Goal: Task Accomplishment & Management: Complete application form

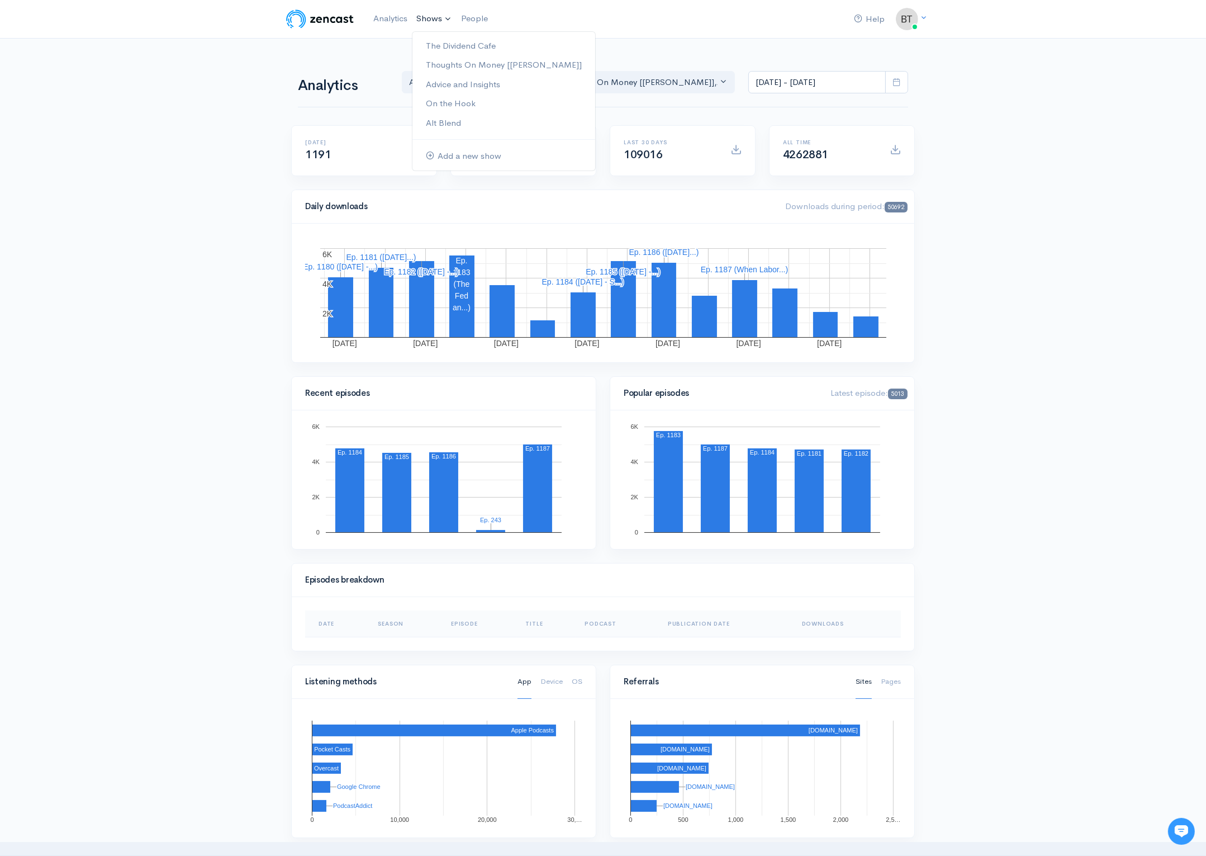
click at [431, 22] on link "Shows" at bounding box center [434, 19] width 45 height 25
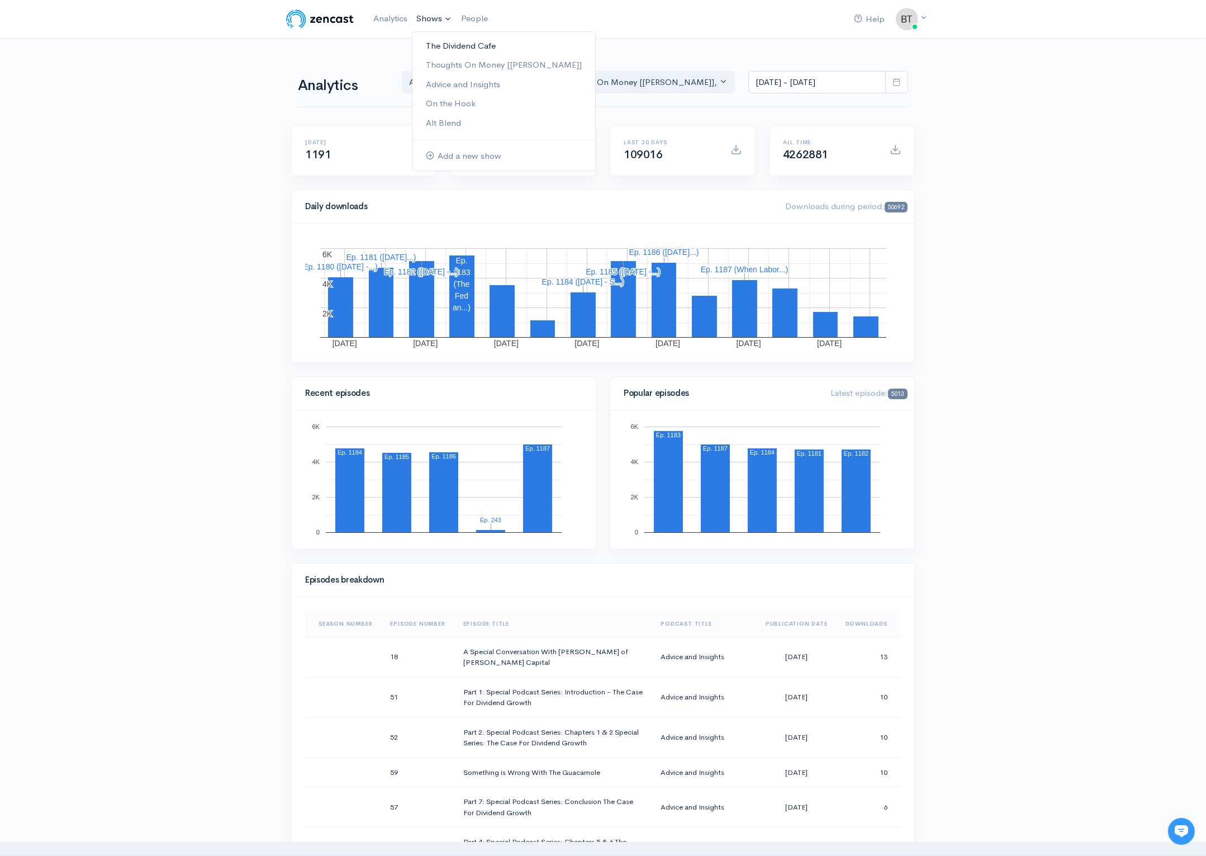
click at [443, 39] on link "The Dividend Cafe" at bounding box center [503, 46] width 183 height 20
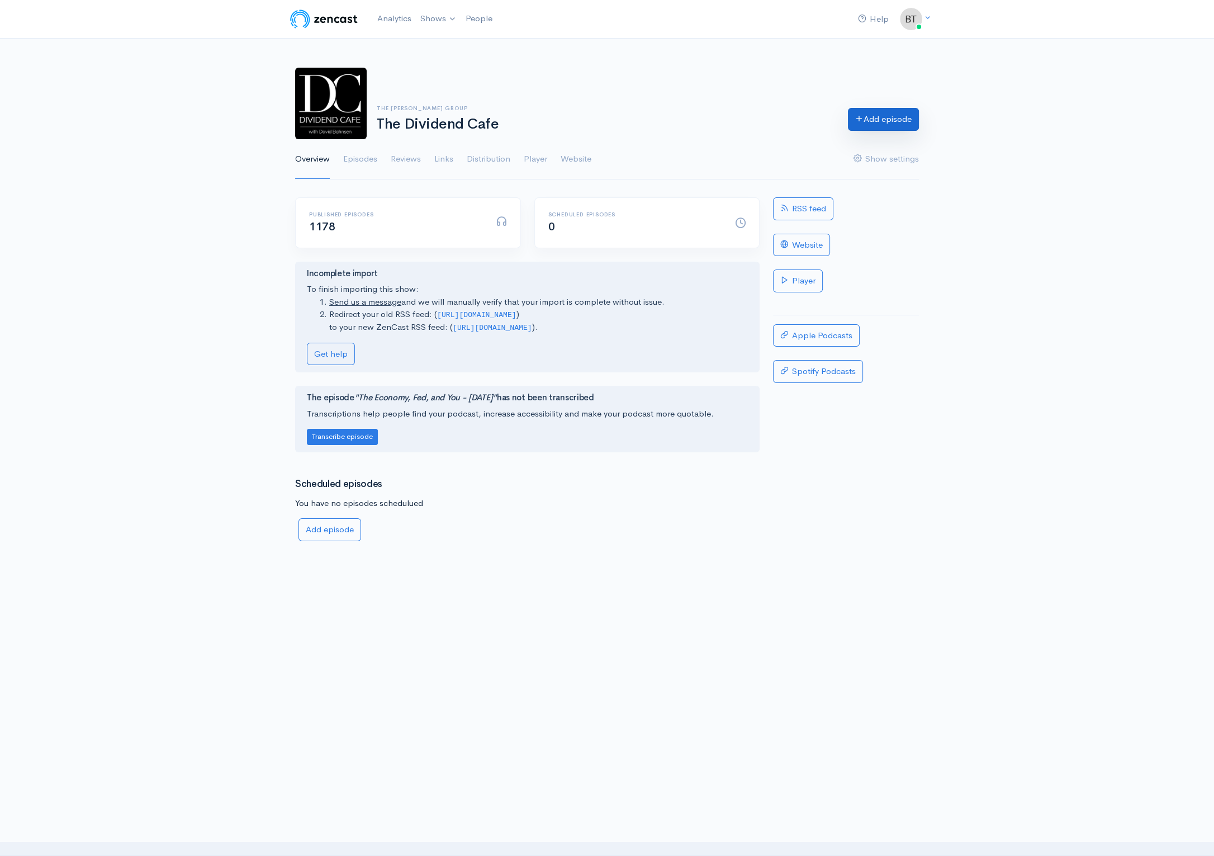
click at [883, 121] on link "Add episode" at bounding box center [883, 119] width 71 height 23
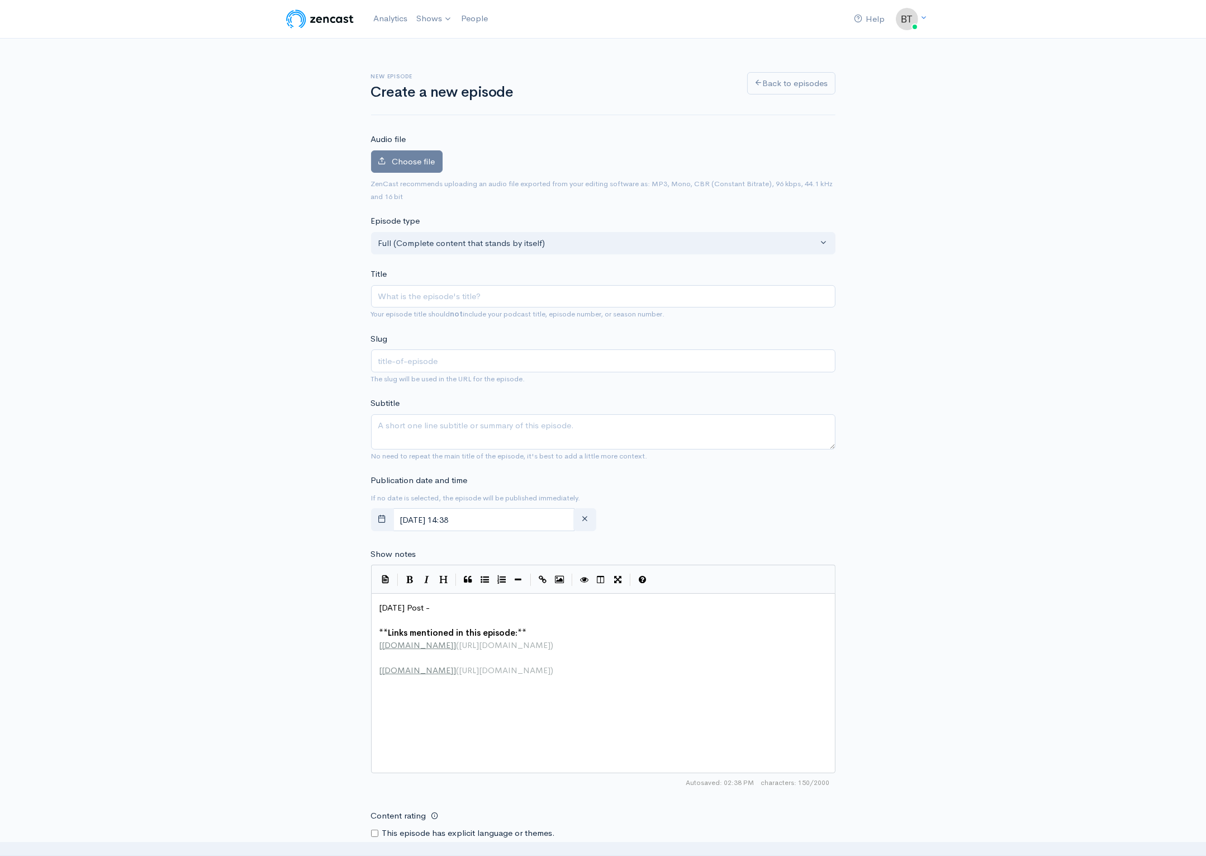
type input "M"
type input "m"
type input "Mon"
type input "mon"
type input "Mond"
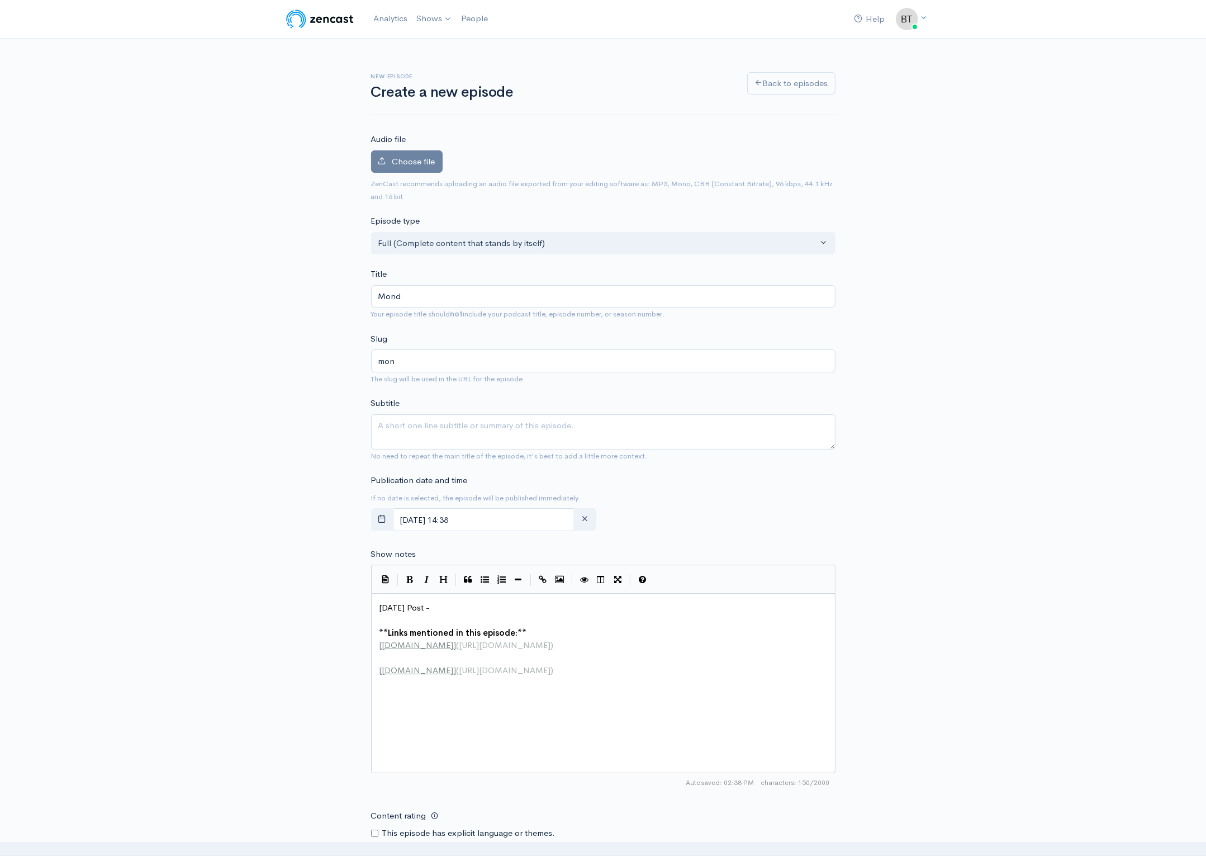
type input "mond"
type input "[DATE]"
type input "[DATE] - S"
type input "[DATE]-s"
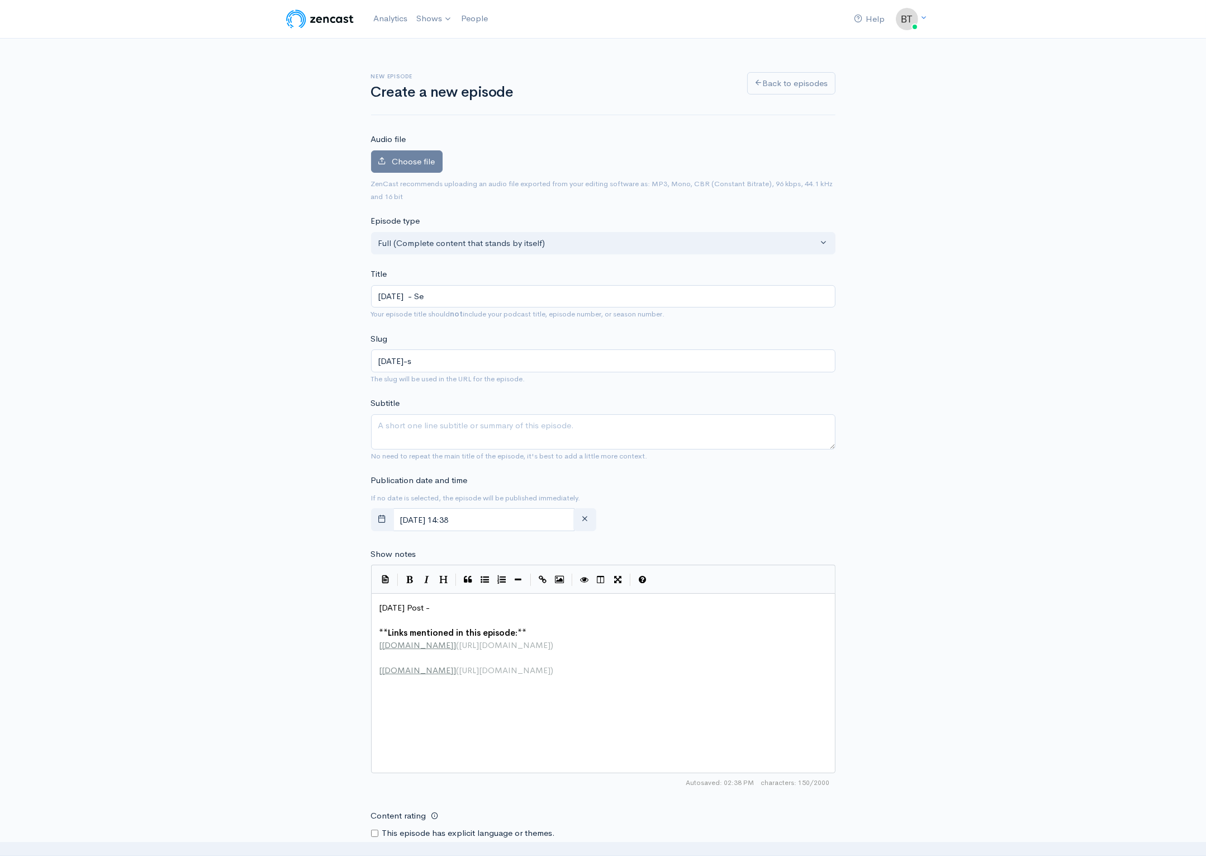
type input "[DATE] - Sep"
type input "[DATE]-sep"
type input "[DATE] - Sept"
type input "[DATE]-sept"
type input "[DATE] - [PERSON_NAME]"
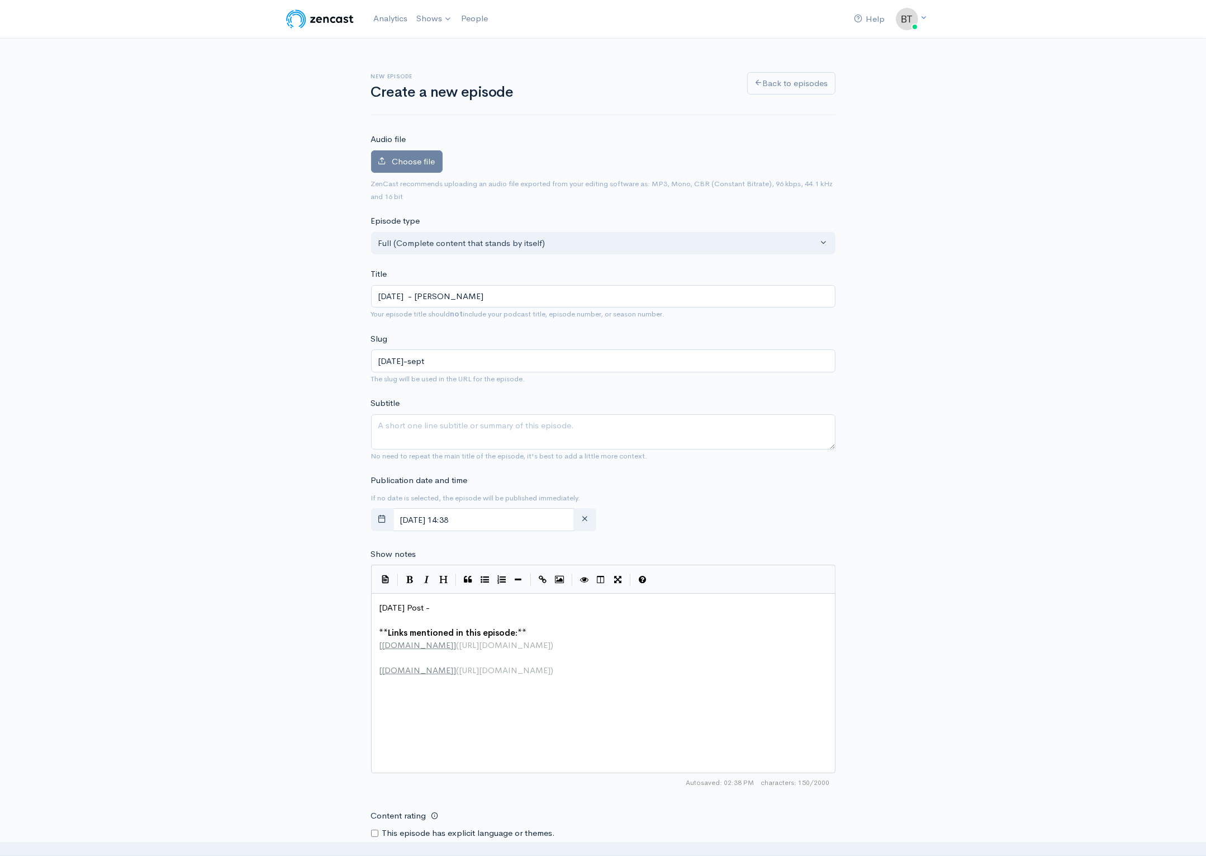
type input "[DATE]-[PERSON_NAME]"
type input "[DATE] - Septerm"
type input "[DATE]-septerm"
type input "[DATE] - Septermb"
type input "[DATE]-septermb"
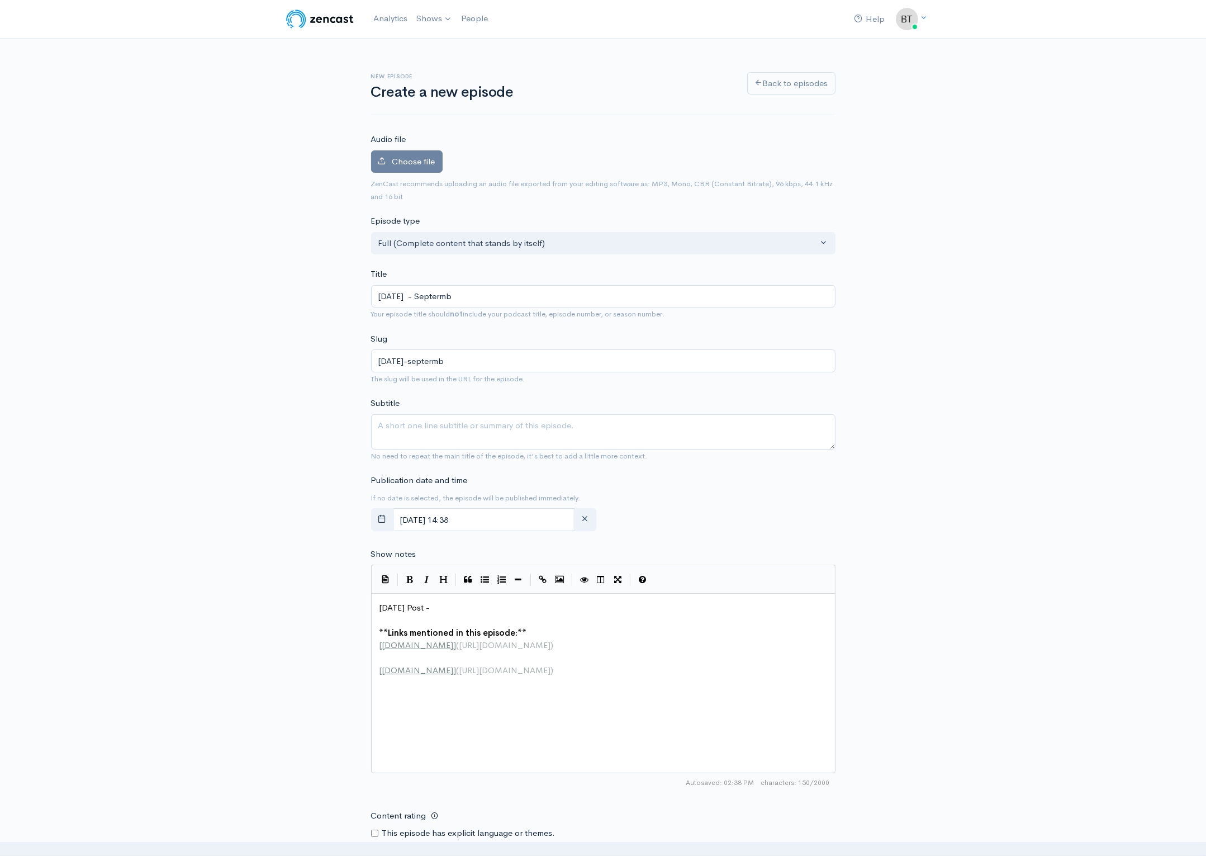
type input "[DATE] - Septerm"
type input "[DATE]-septerm"
type input "[DATE] - [PERSON_NAME]"
type input "[DATE]-[PERSON_NAME]"
type input "[DATE] - Septe"
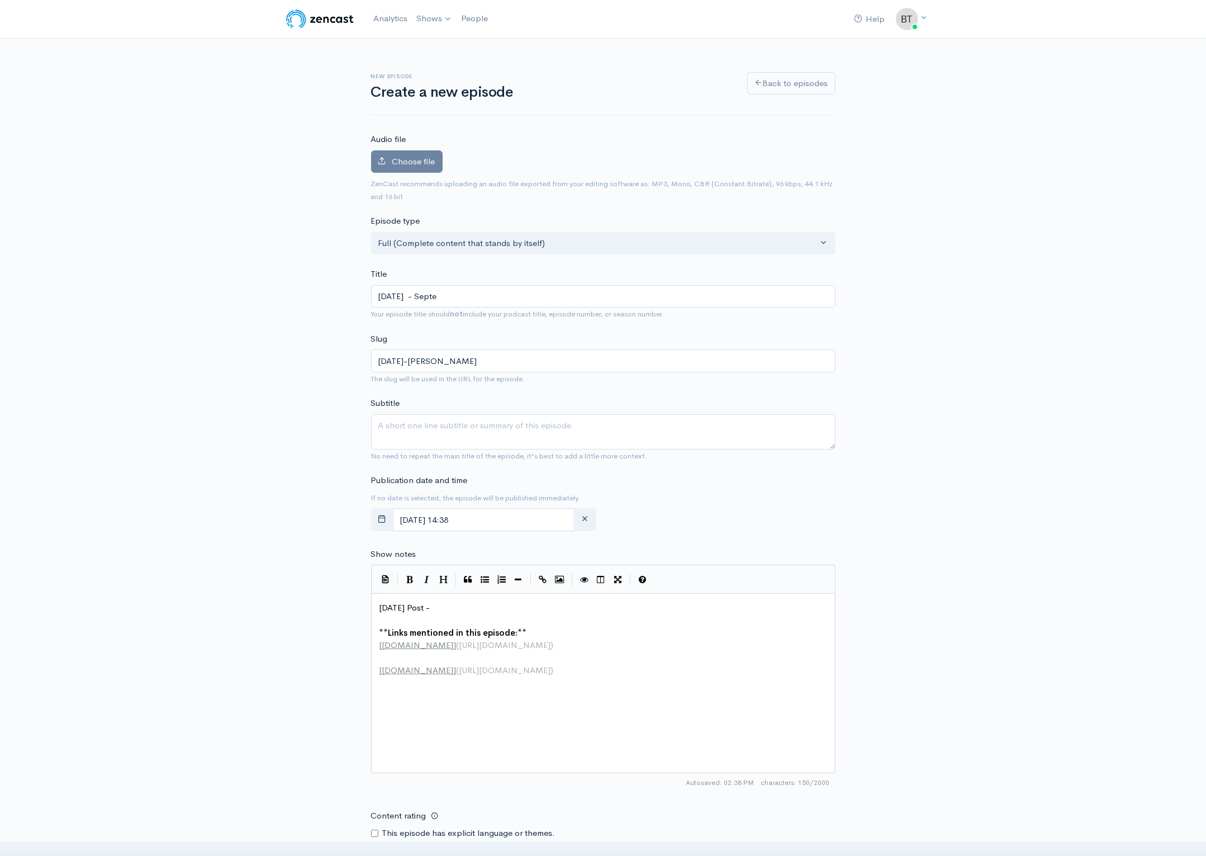
type input "[DATE]-septe"
type input "[DATE] - Septemb"
type input "[DATE]-septemb"
type input "[DATE] - September"
type input "[DATE]-september"
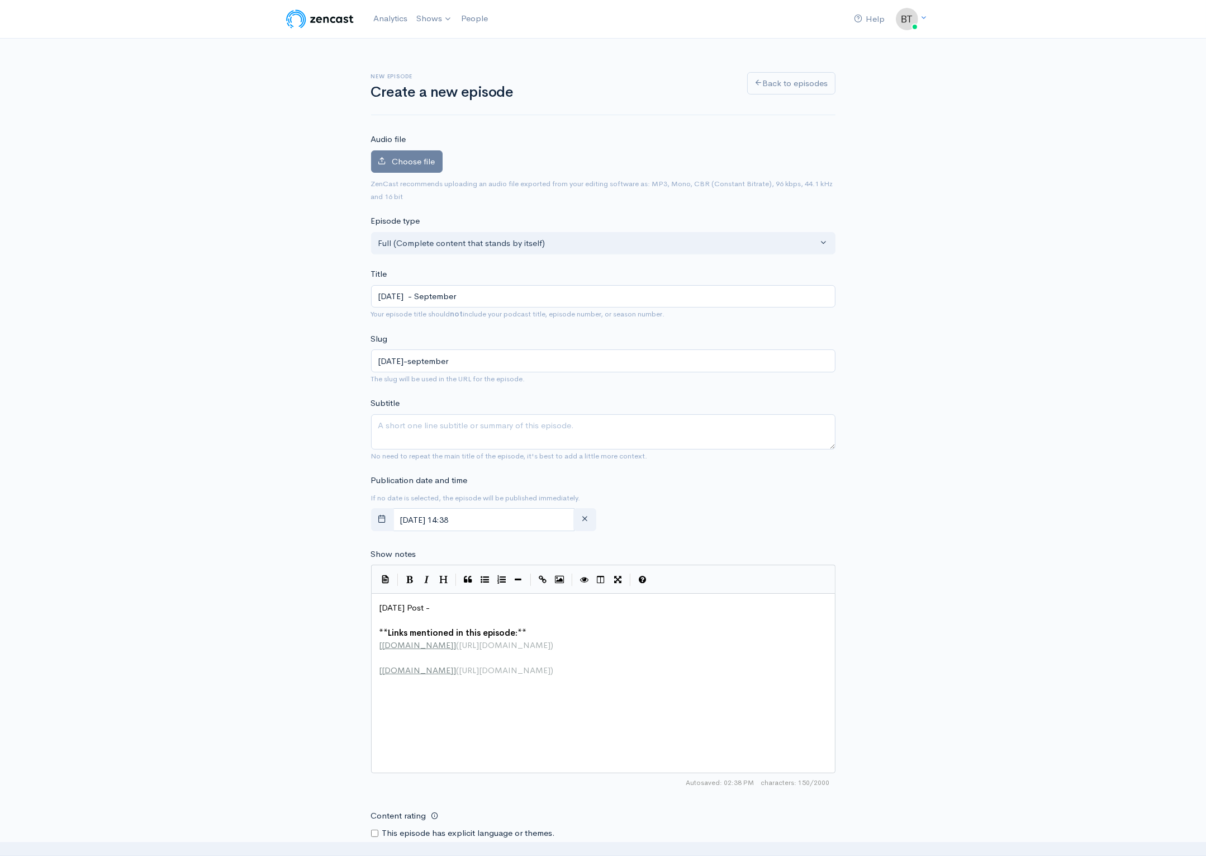
type input "[DATE] - [DATE]"
type input "[DATE]-september-2"
type input "[DATE] - [DATE]"
type input "[DATE]-september-29"
type input "[DATE] - [DATE], 2"
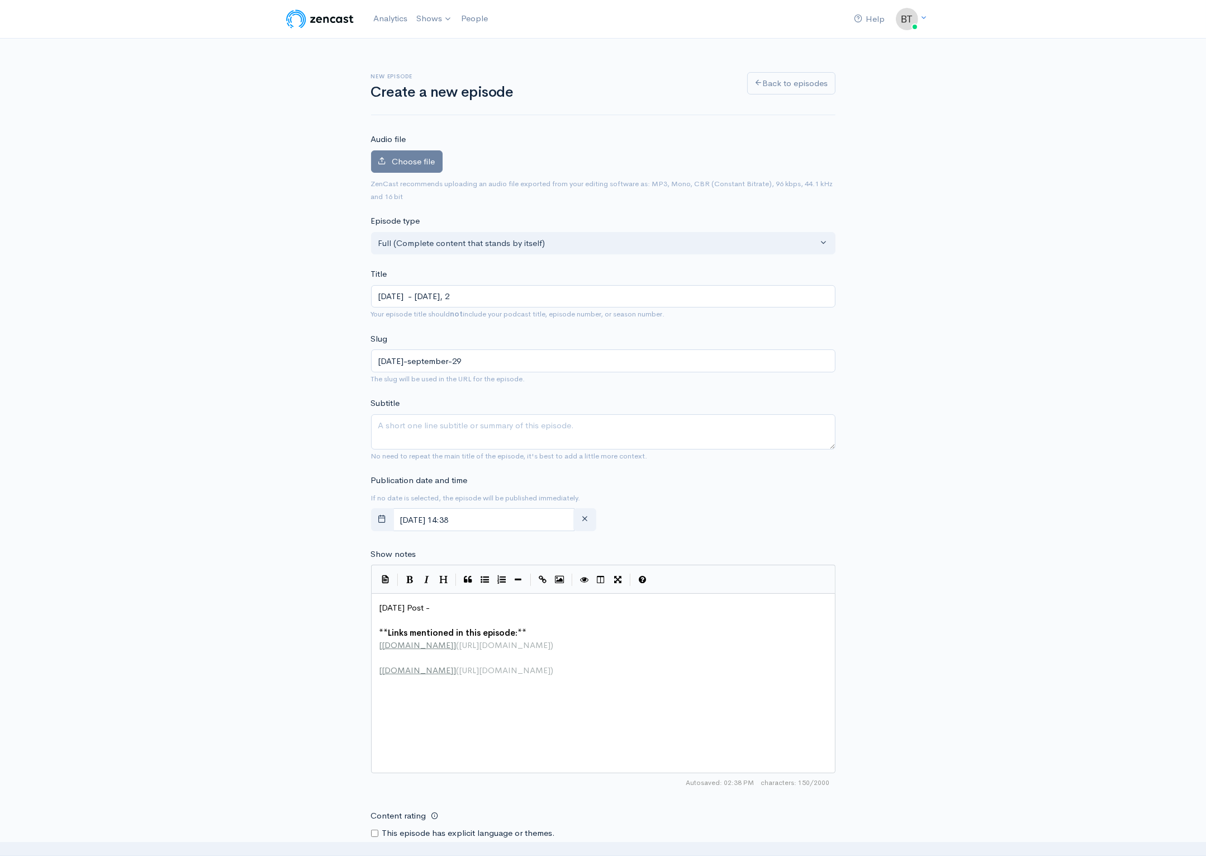
type input "[DATE]-september-29-2"
type input "[DATE] - [DATE]"
type input "[DATE]-[DATE]"
type input "[DATE] - [DATE], 202"
type input "[DATE]-[DATE]"
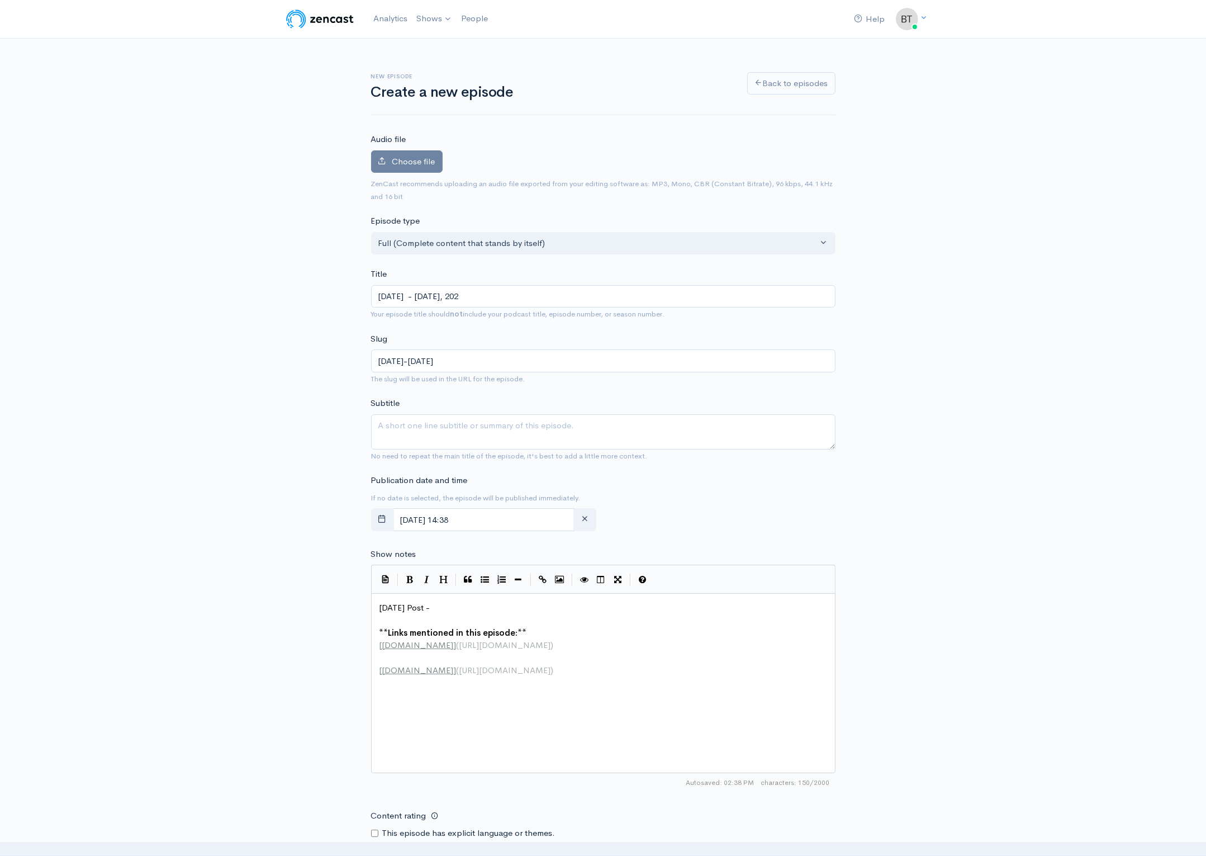
type input "[DATE] - [DATE]"
type input "[DATE]-[DATE]"
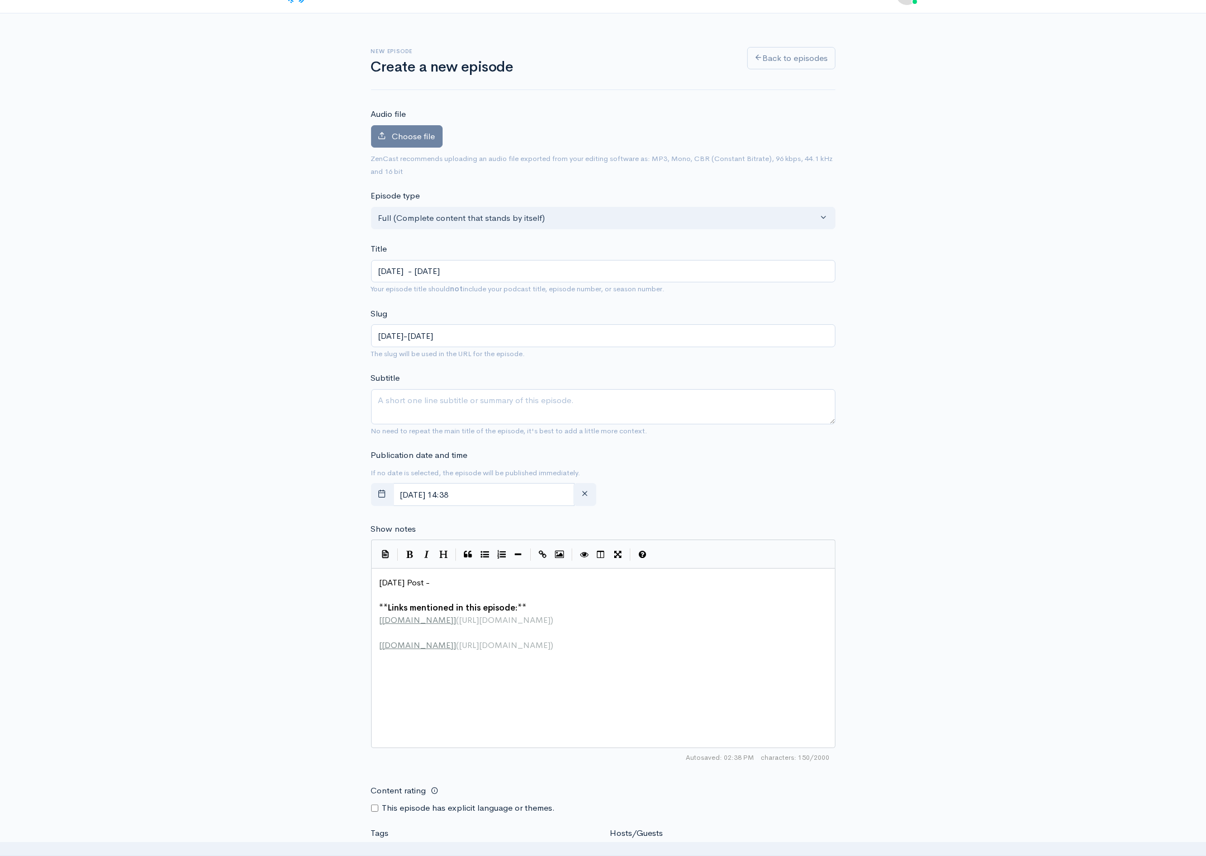
type input "[DATE] - [DATE]"
click at [458, 576] on pre "[DATE] Post -" at bounding box center [607, 582] width 460 height 13
click at [405, 131] on span "Choose file" at bounding box center [413, 136] width 43 height 11
click at [0, 0] on input "Choose file" at bounding box center [0, 0] width 0 height 0
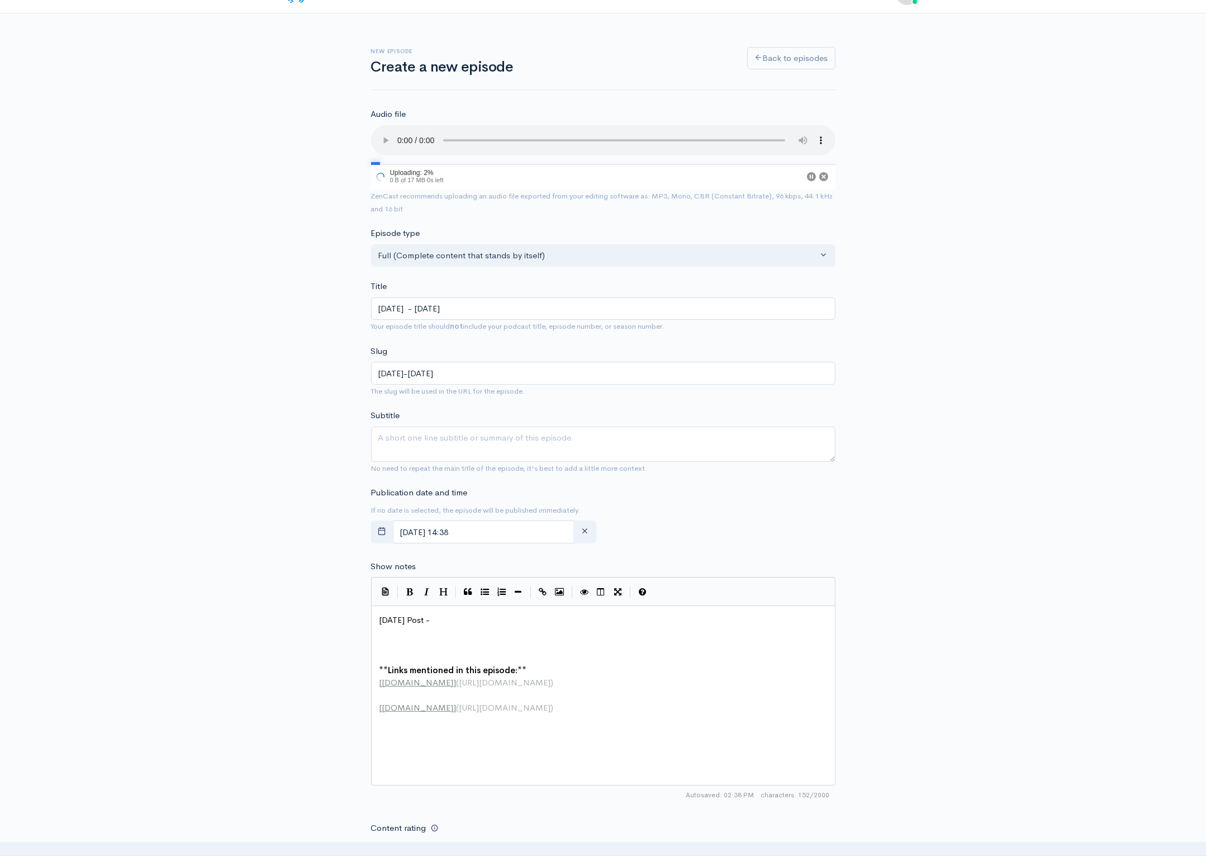
click at [1092, 459] on div "New episode Create a new episode Back to episodes Audio file 2 Uploading: 2% 0 …" at bounding box center [603, 586] width 1206 height 1146
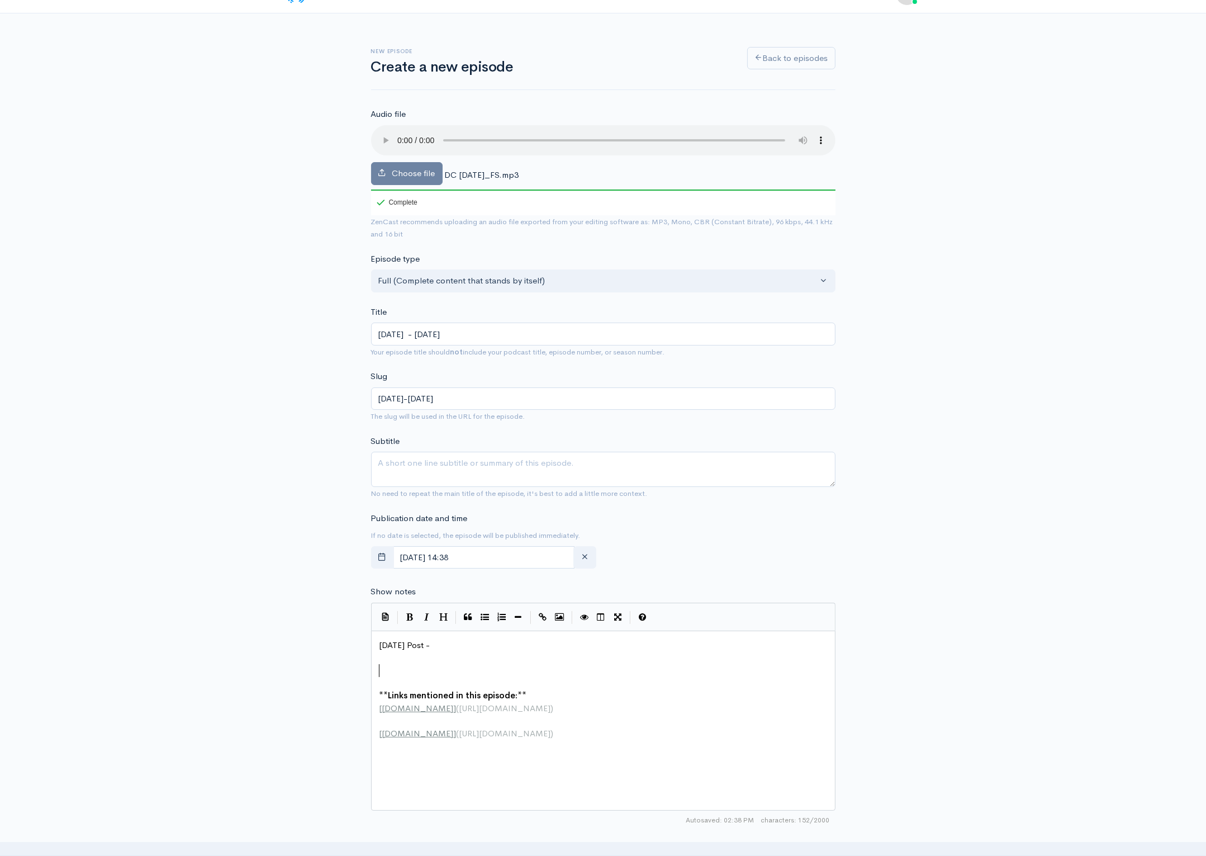
click at [386, 668] on pre "​" at bounding box center [607, 670] width 460 height 13
paste textarea
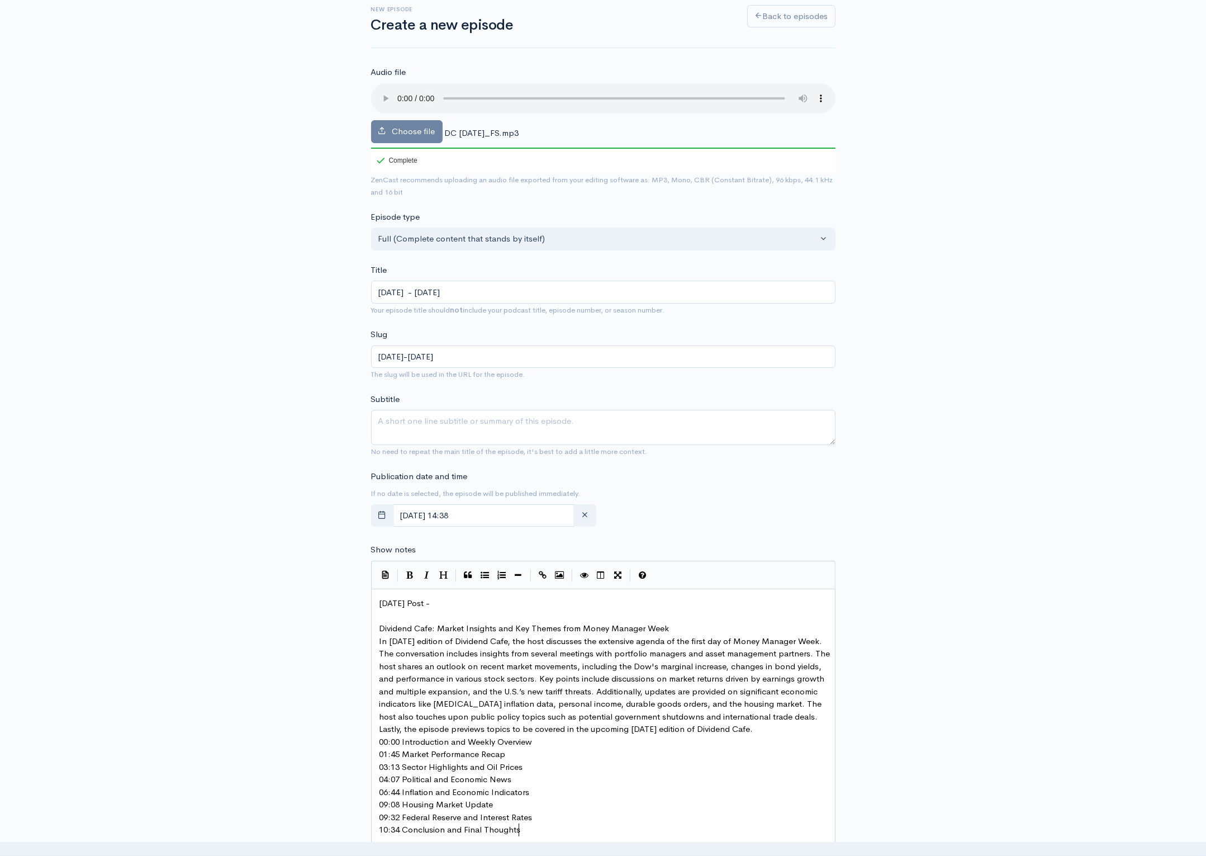
click at [680, 626] on pre "Dividend Cafe: Market Insights and Key Themes from Money Manager Week" at bounding box center [607, 628] width 460 height 13
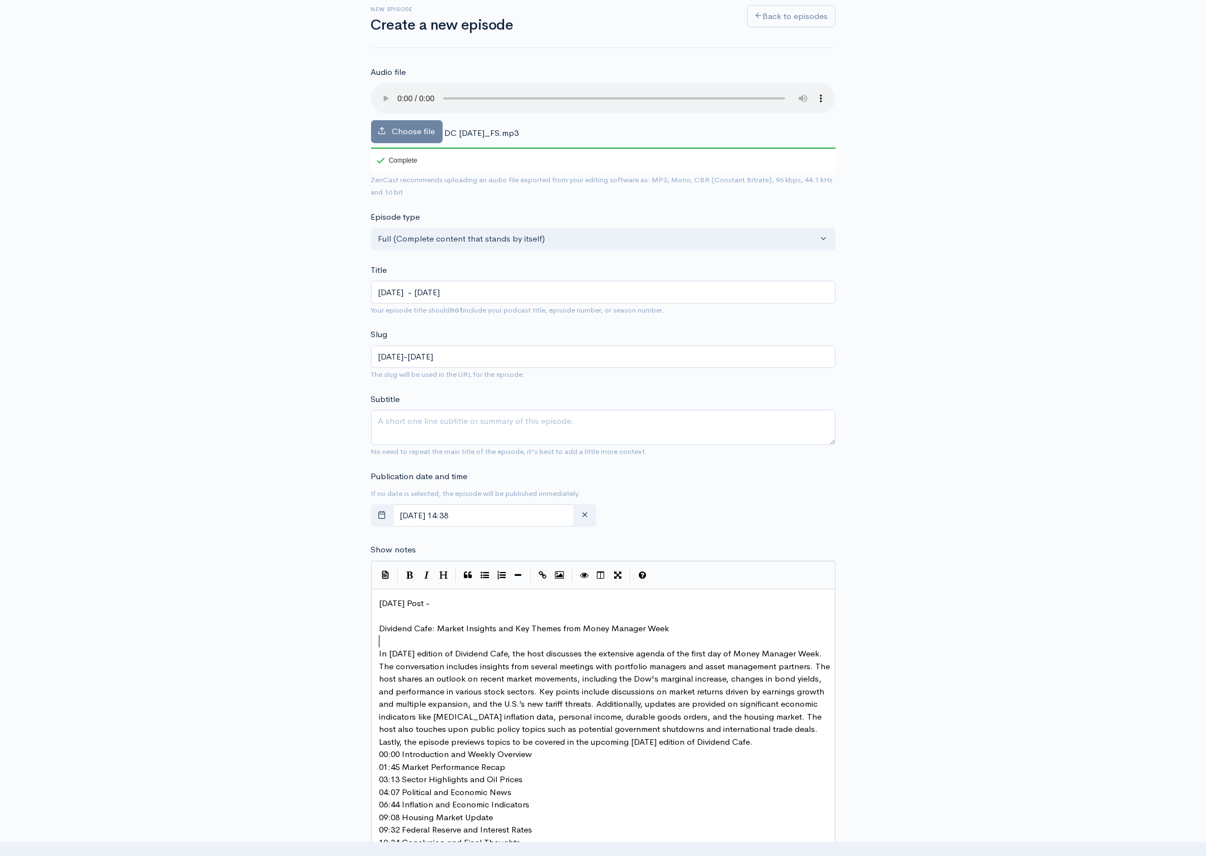
click at [561, 755] on pre "00:00 Introduction and Weekly Overview" at bounding box center [607, 754] width 460 height 13
click at [822, 748] on pre "00:00 Introduction and Weekly Overview" at bounding box center [607, 754] width 460 height 13
click at [558, 768] on pre "00:00 Introduction and Weekly Overview" at bounding box center [607, 767] width 460 height 13
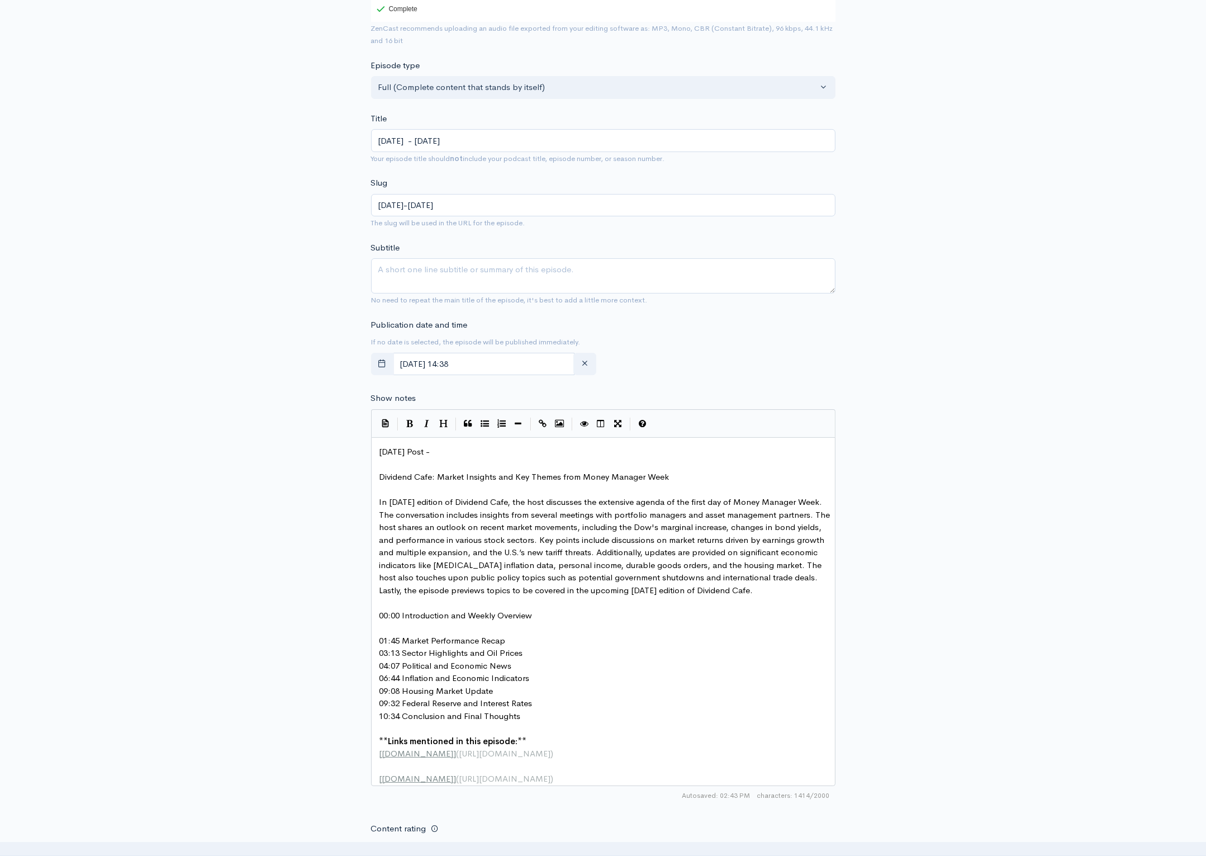
scroll to position [271, 0]
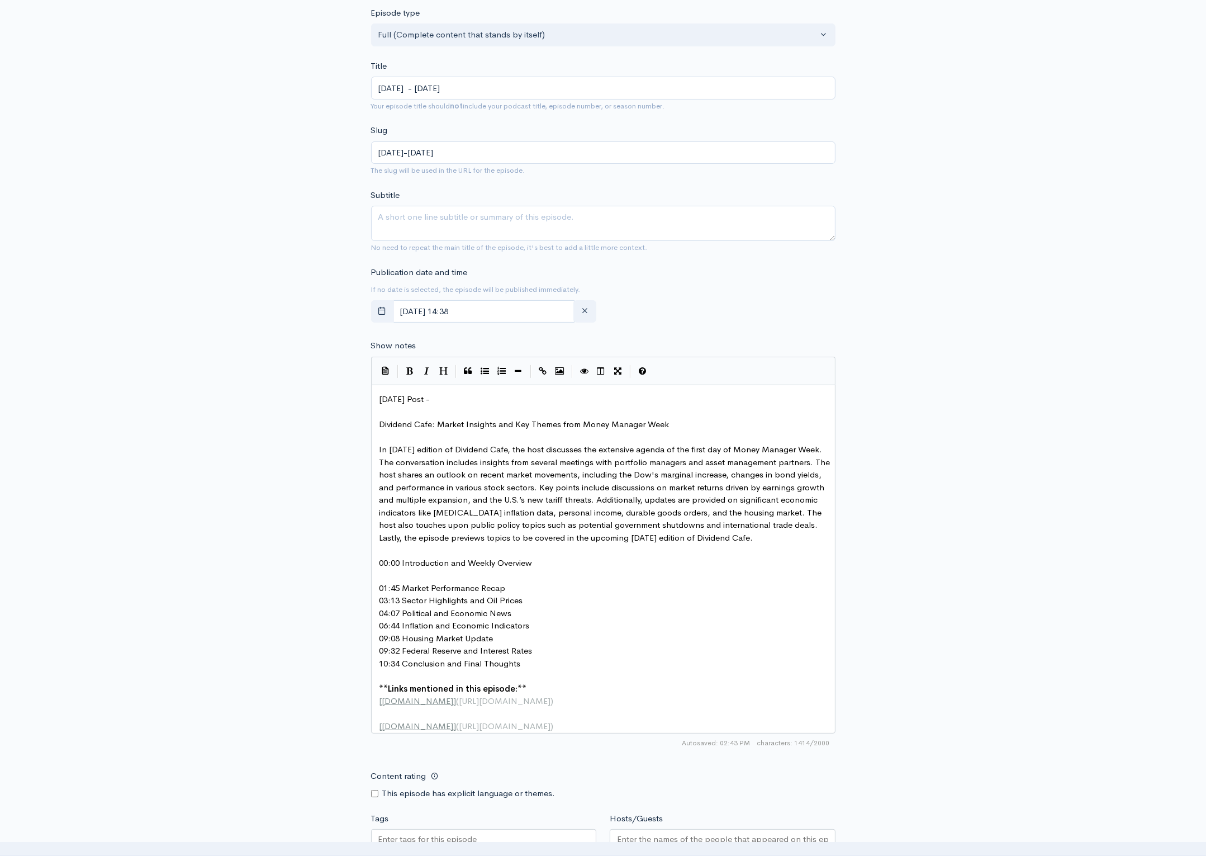
click at [523, 587] on pre "01:45 Market Performance Recap" at bounding box center [607, 588] width 460 height 13
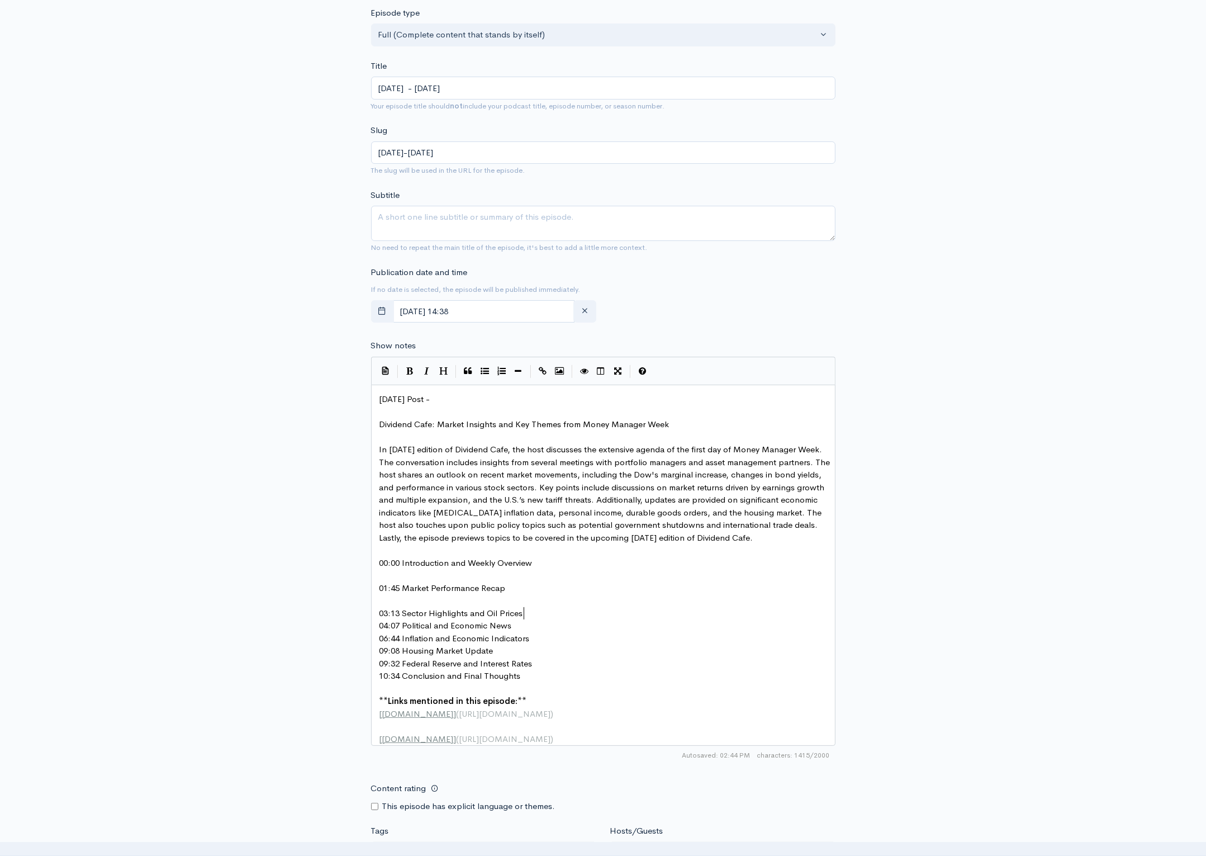
click at [537, 609] on pre "03:13 Sector Highlights and Oil Prices" at bounding box center [607, 613] width 460 height 13
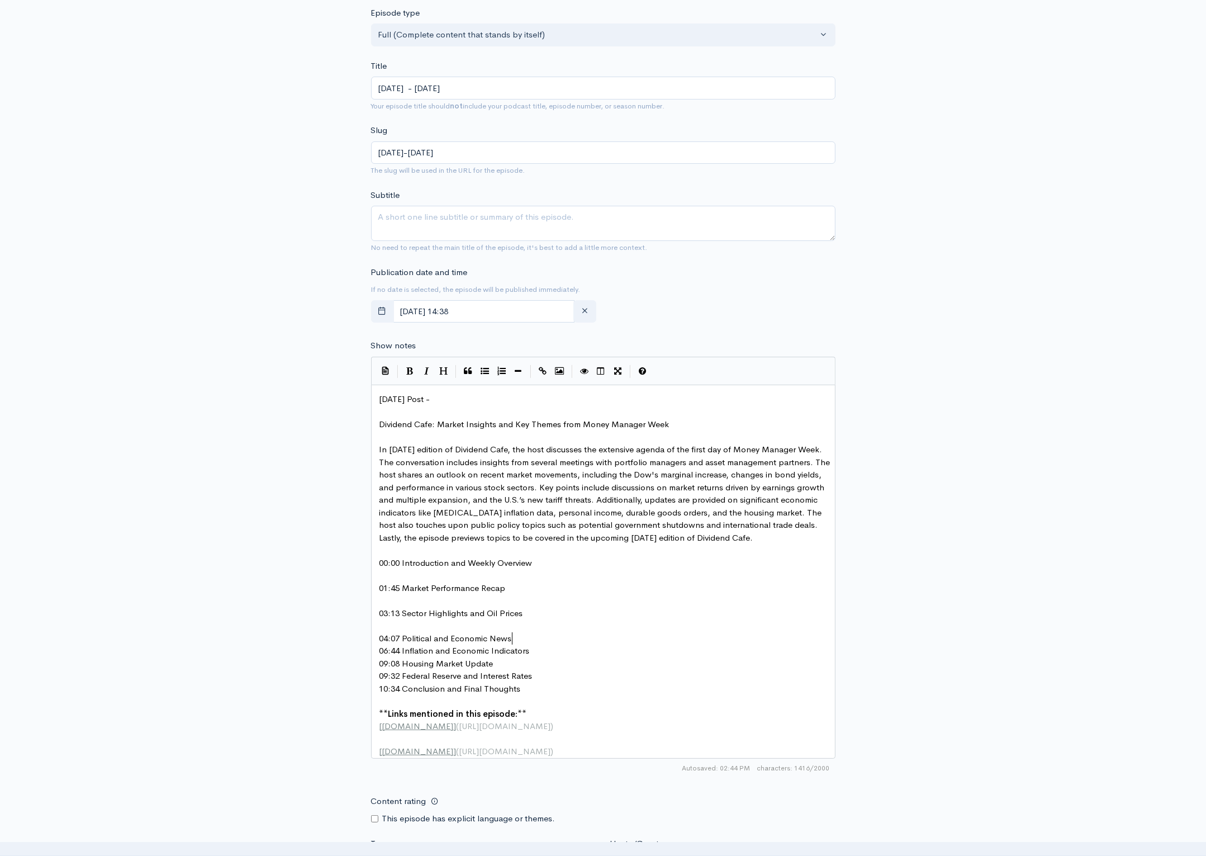
click at [526, 641] on pre "04:07 Political and Economic News" at bounding box center [607, 638] width 460 height 13
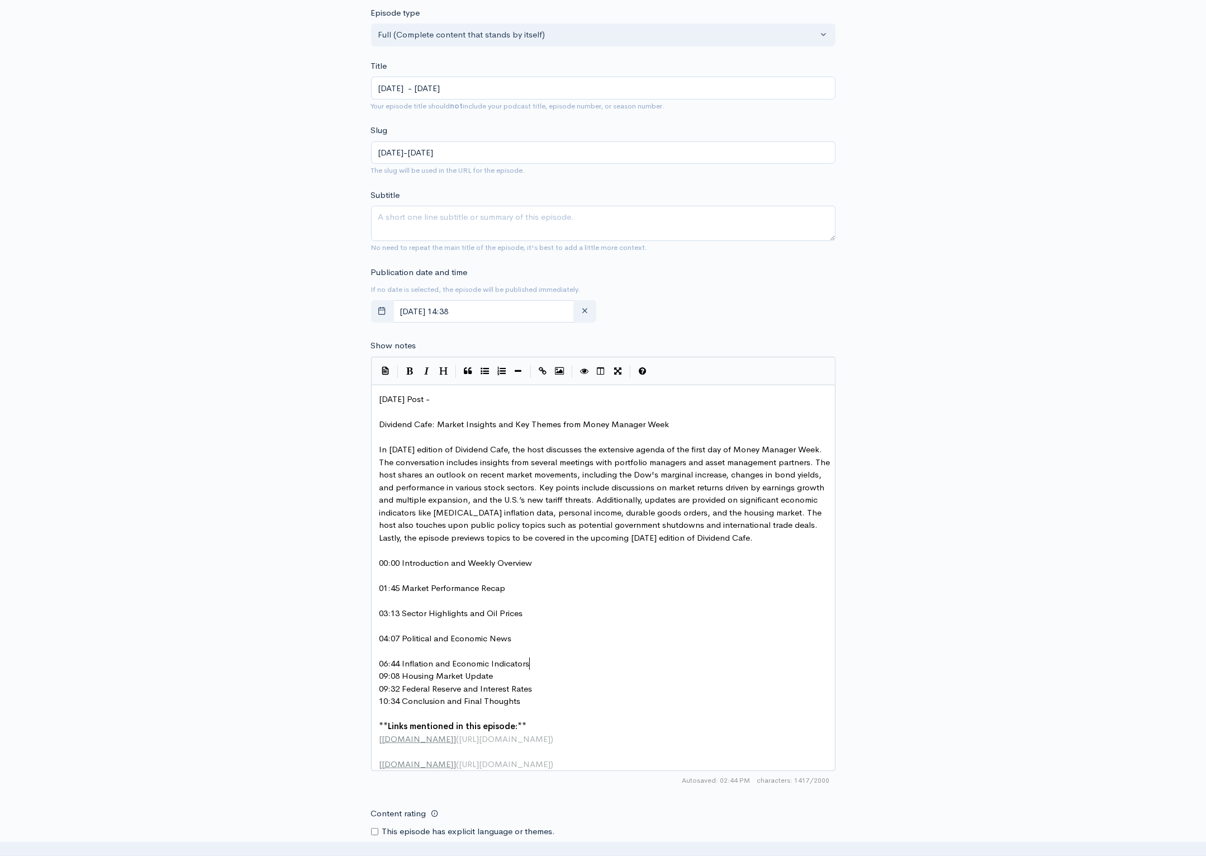
click at [547, 664] on pre "06:44 Inflation and Economic Indicators" at bounding box center [607, 663] width 460 height 13
click at [511, 687] on pre "09:08 Housing Market Update" at bounding box center [607, 688] width 460 height 13
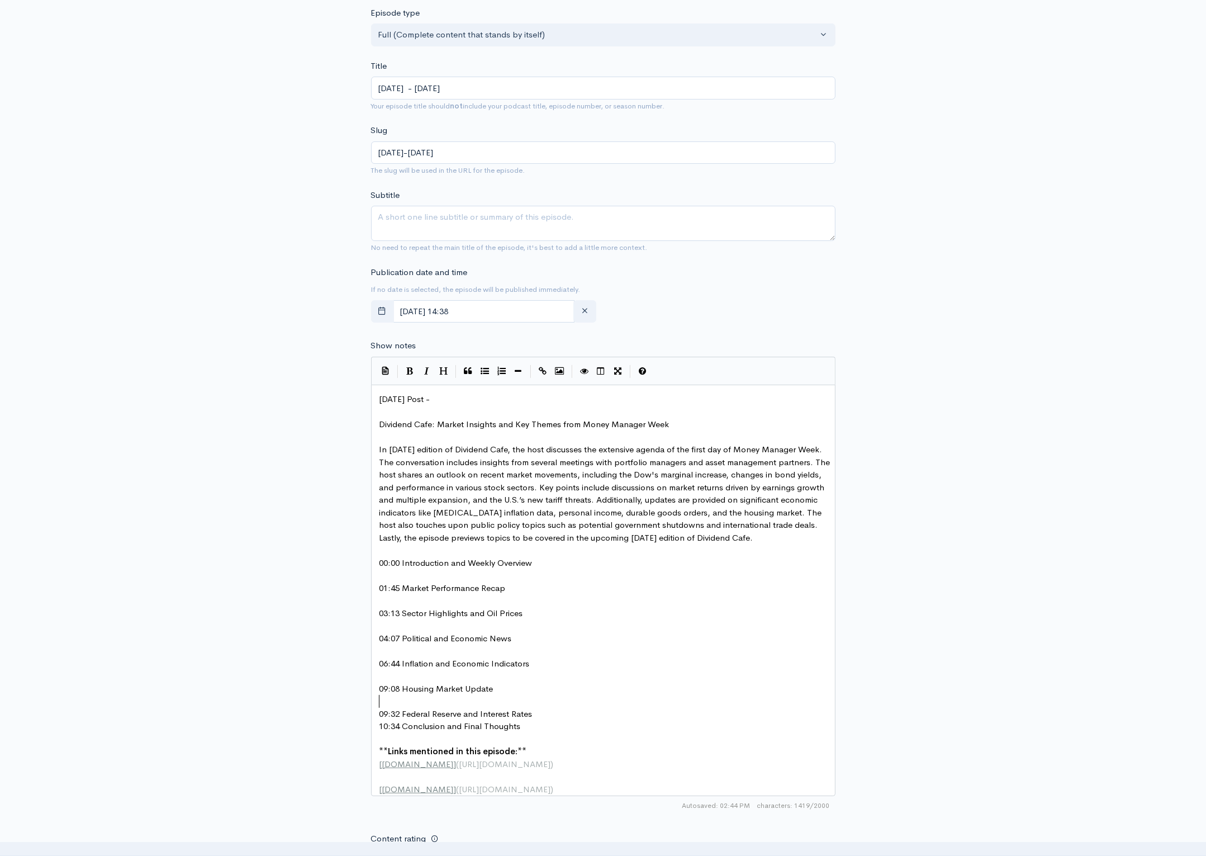
click at [542, 711] on pre "09:32 Federal Reserve and Interest Rates" at bounding box center [607, 714] width 460 height 13
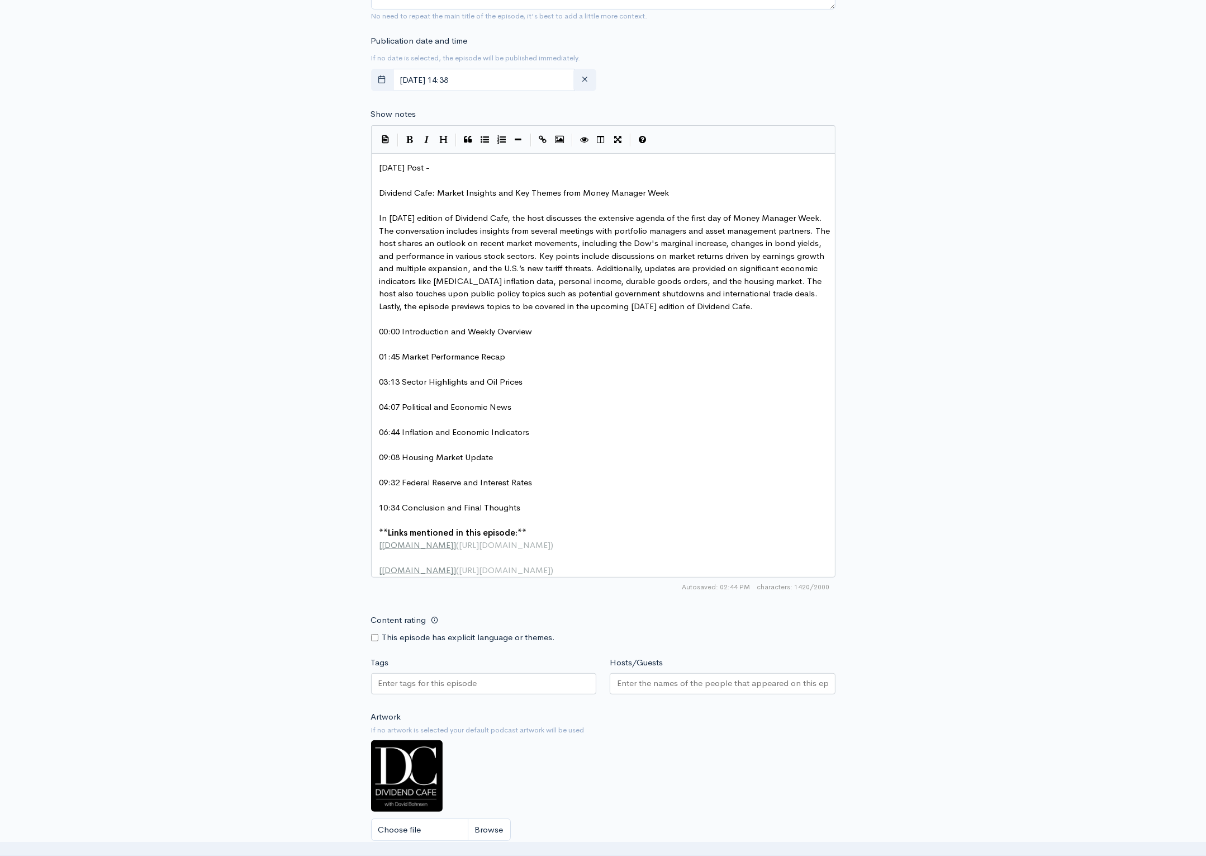
scroll to position [509, 0]
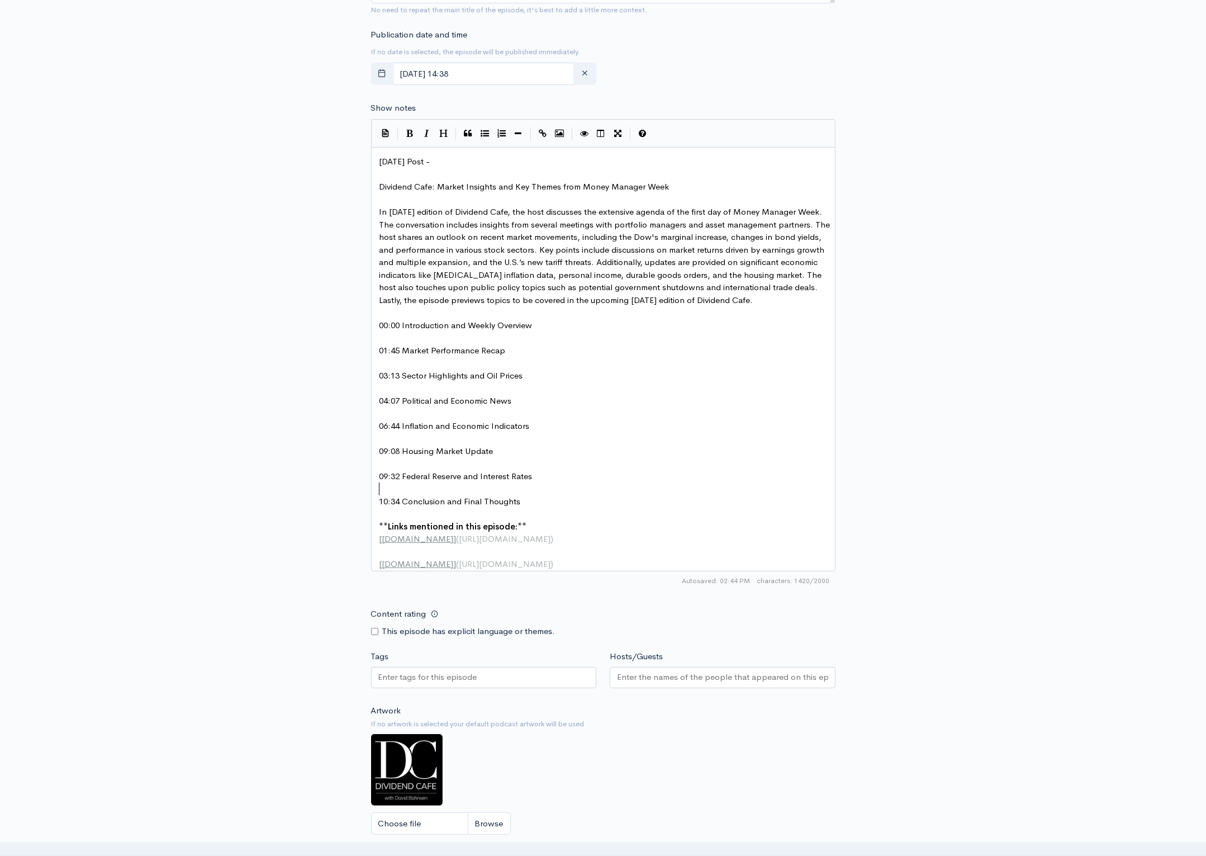
click at [659, 684] on input "Hosts/Guests" at bounding box center [722, 677] width 211 height 13
drag, startPoint x: 691, startPoint y: 706, endPoint x: 706, endPoint y: 675, distance: 34.7
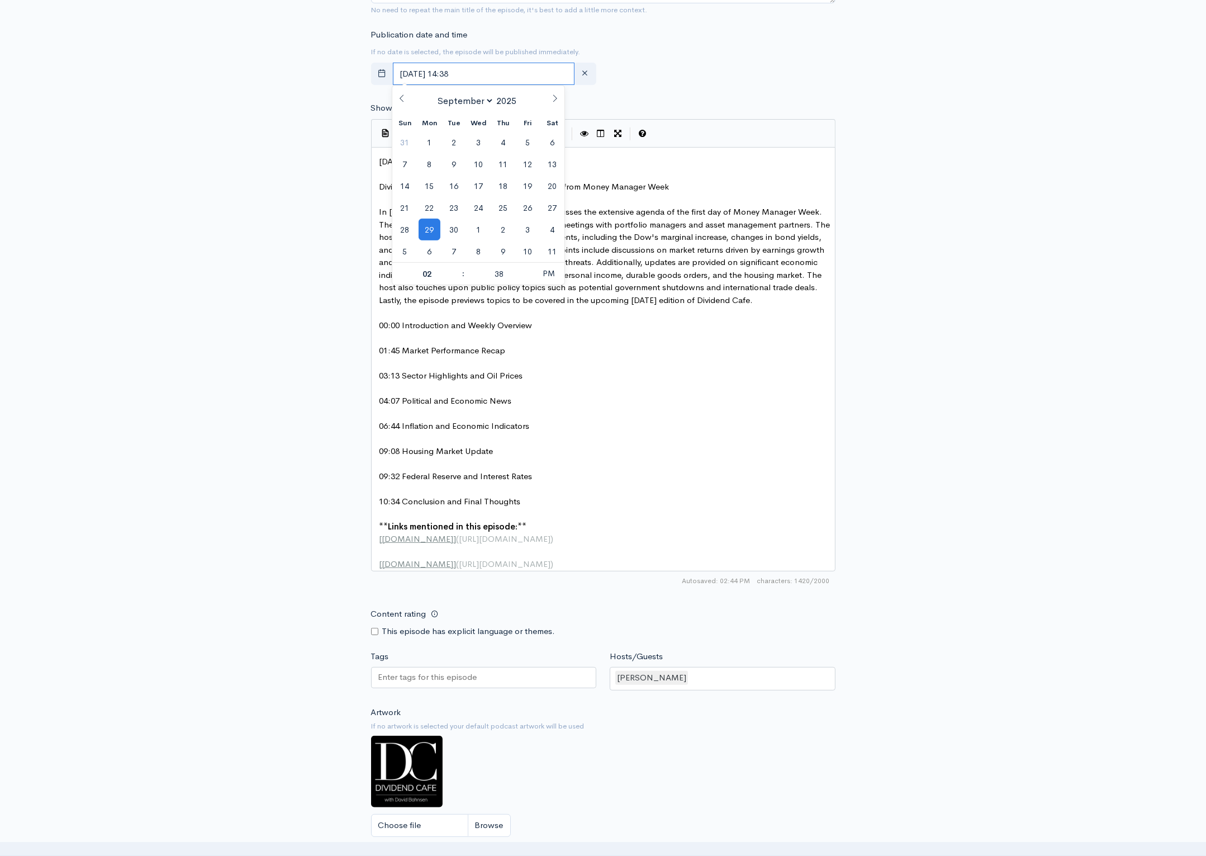
click at [514, 79] on input "[DATE] 14:38" at bounding box center [484, 74] width 182 height 23
click at [458, 231] on span "30" at bounding box center [454, 230] width 22 height 22
type input "[DATE] 14:38"
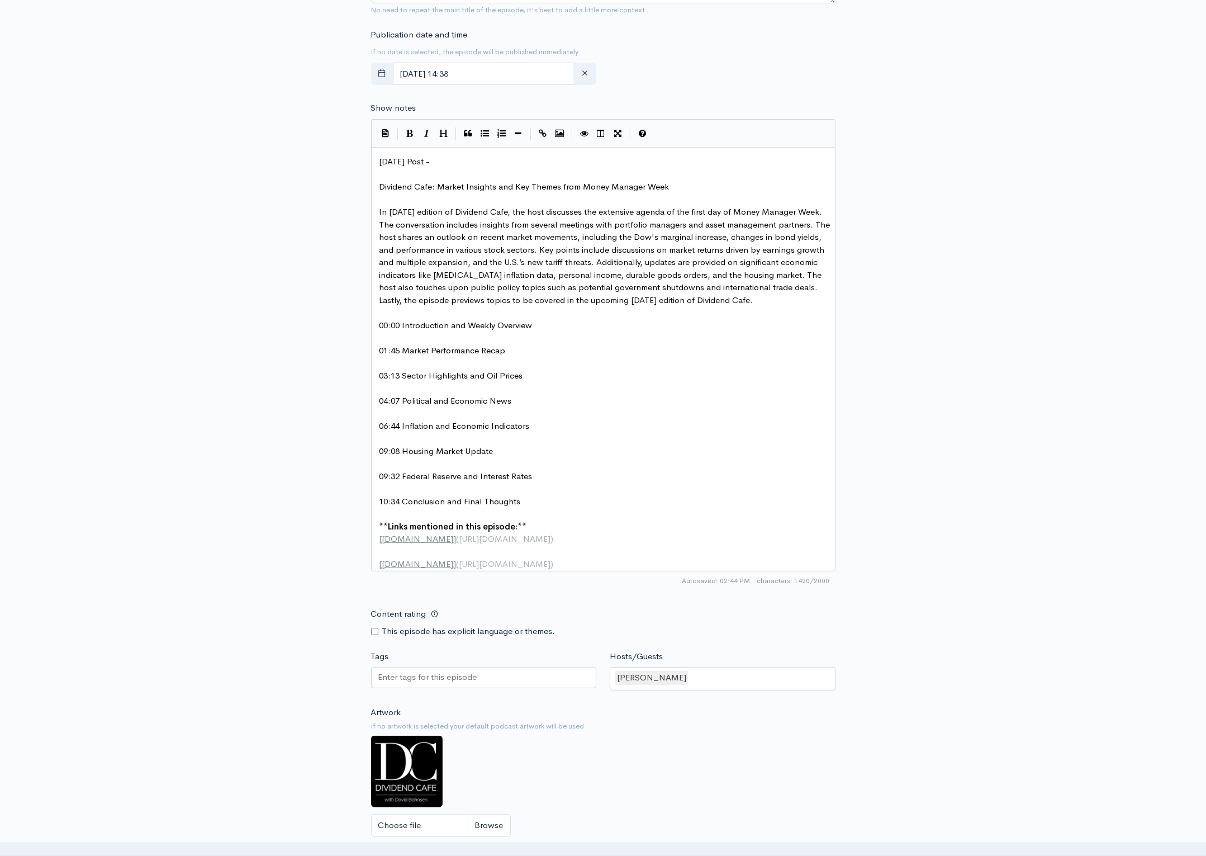
click at [893, 87] on div "New episode Create a new episode Back to episodes Audio file Choose file DC [DA…" at bounding box center [602, 238] width 637 height 1417
type textarea "Dividend Cafe: Market Insights and Key Themes from Money Manager Week"
drag, startPoint x: 689, startPoint y: 184, endPoint x: 364, endPoint y: 189, distance: 324.2
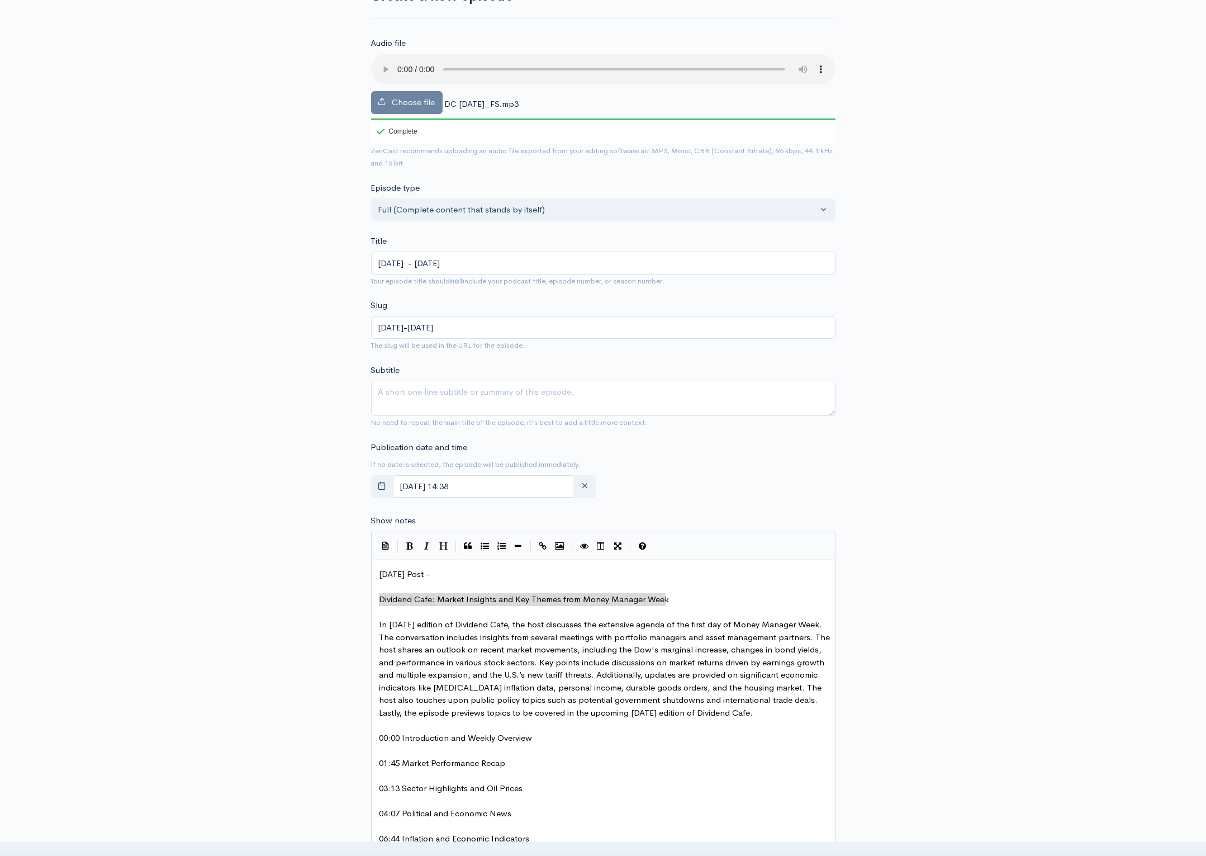
scroll to position [89, 0]
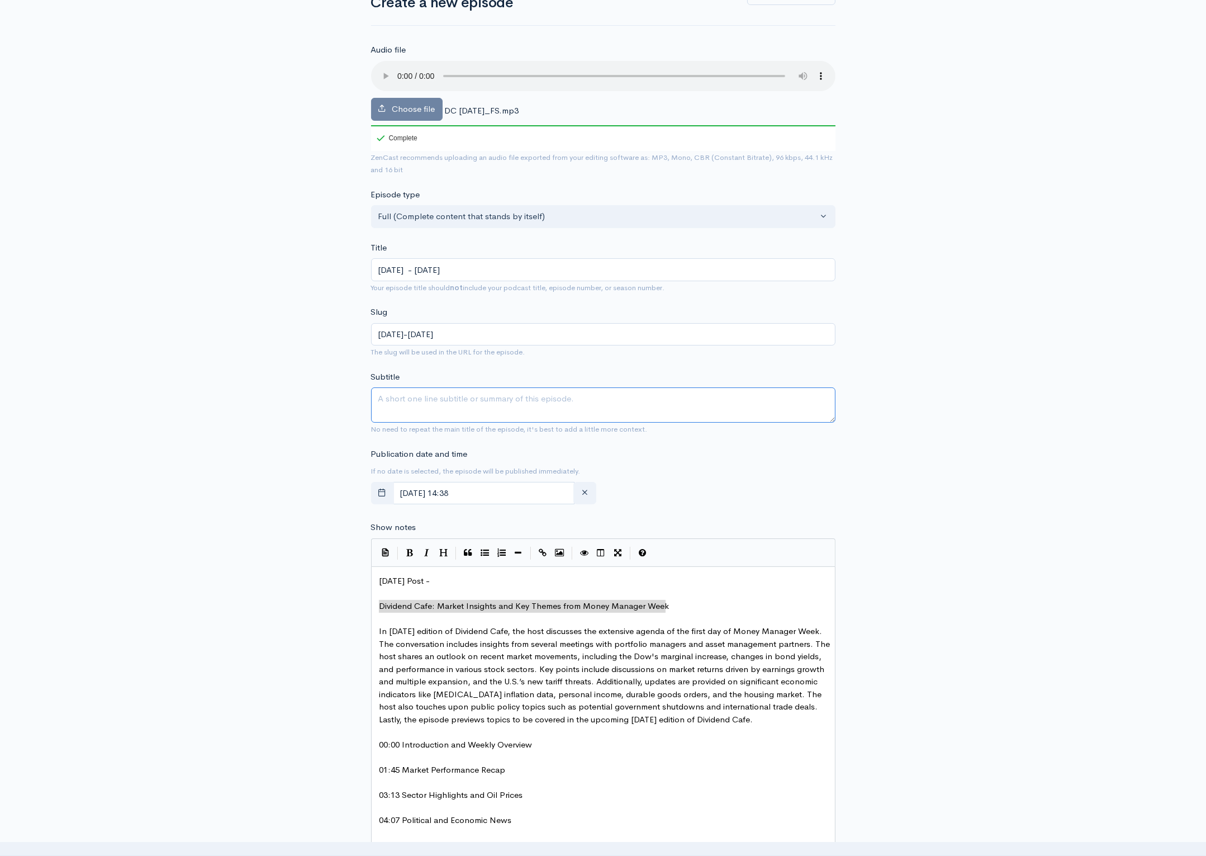
click at [401, 399] on textarea "Subtitle" at bounding box center [603, 404] width 464 height 35
paste textarea "Dividend Cafe: Market Insights and Key Themes from Money Manager Week"
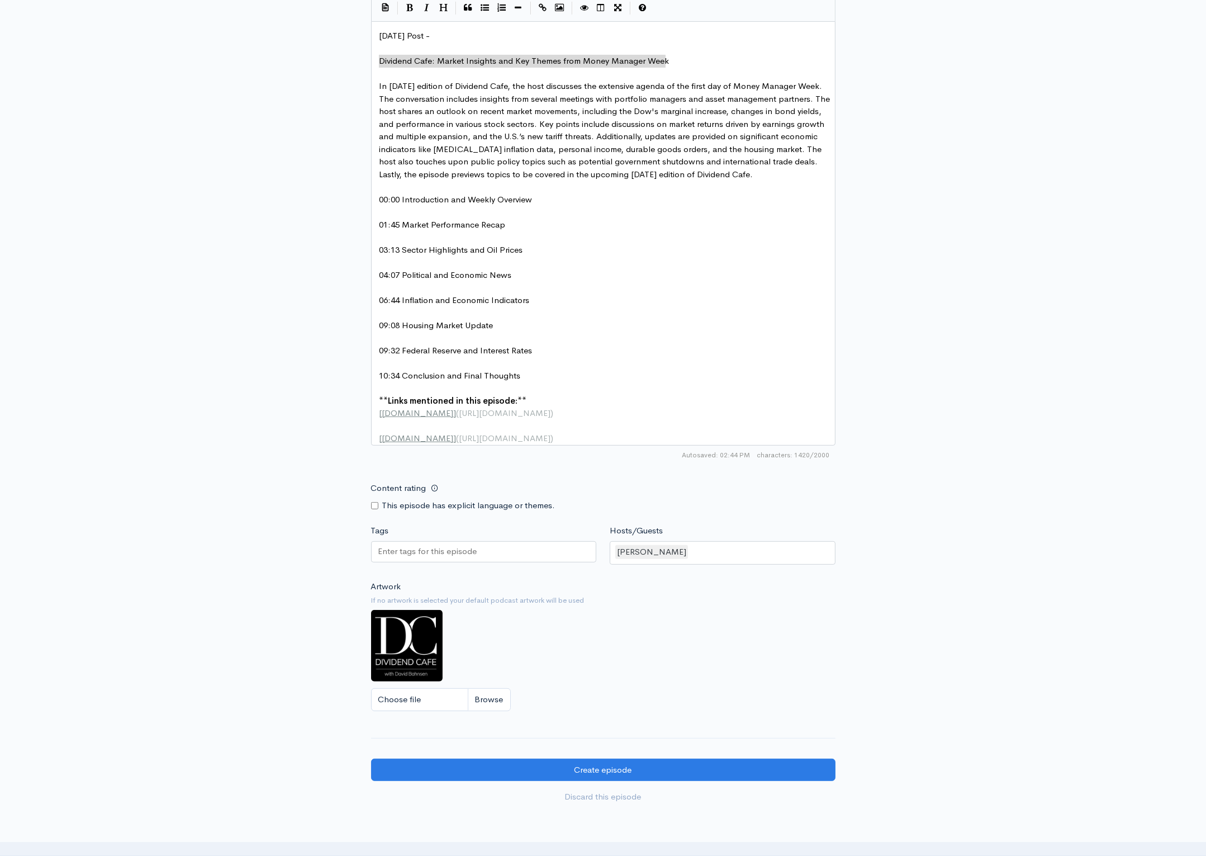
scroll to position [641, 0]
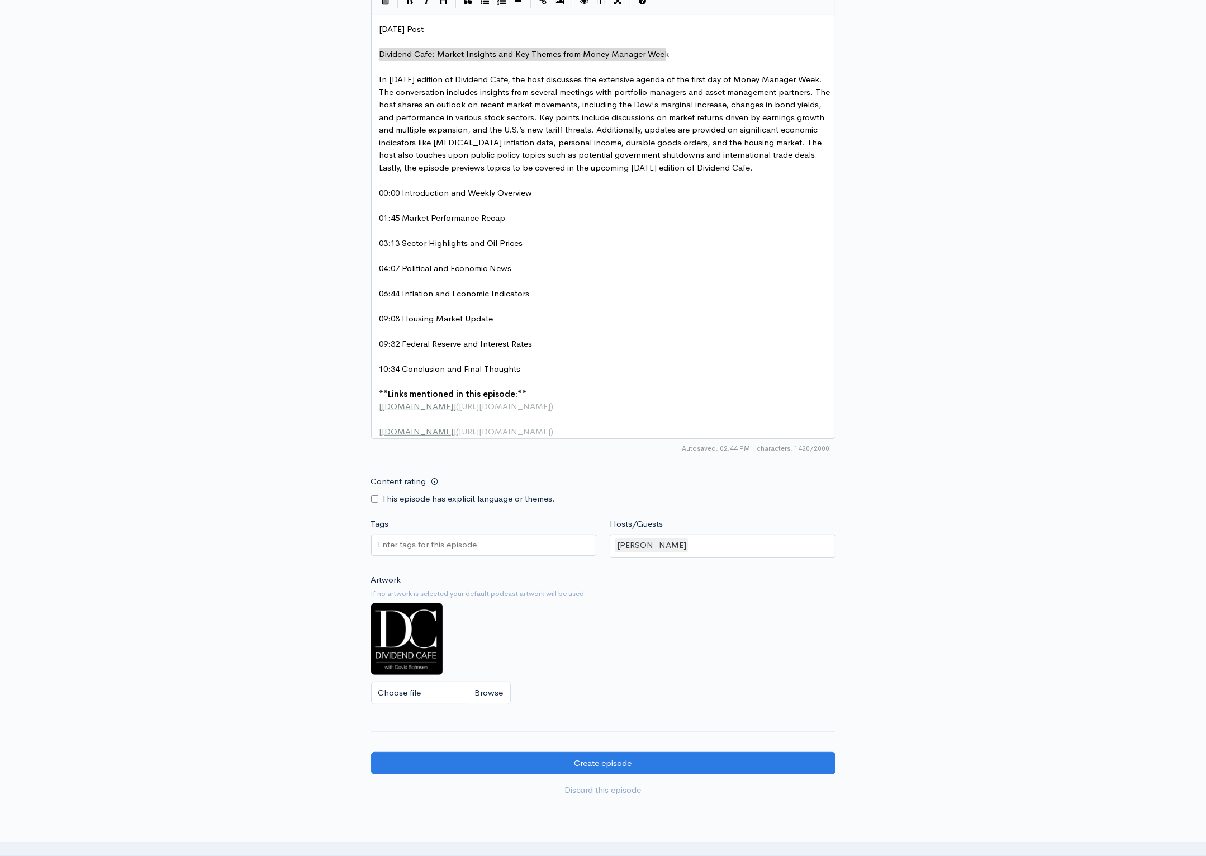
type textarea "Dividend Cafe: Market Insights and Key Themes from Money Manager Week"
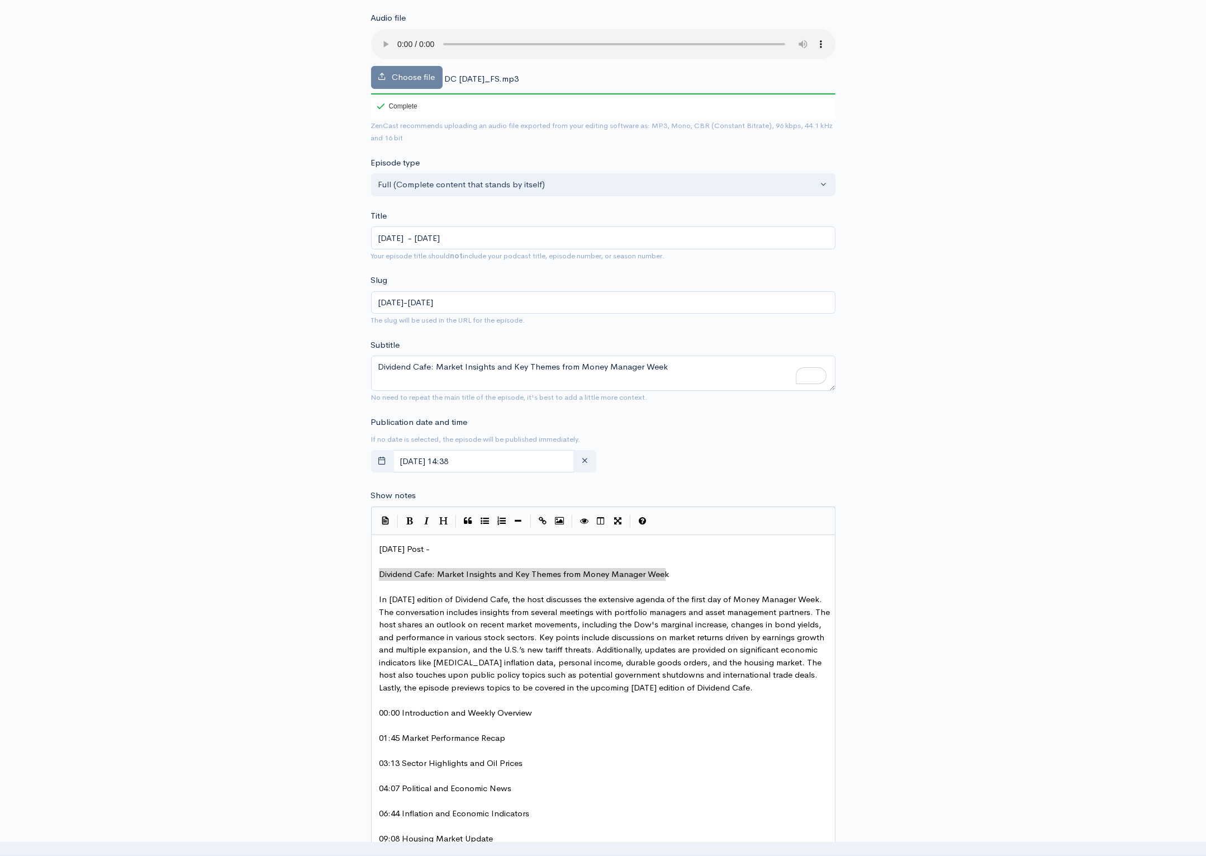
scroll to position [69, 0]
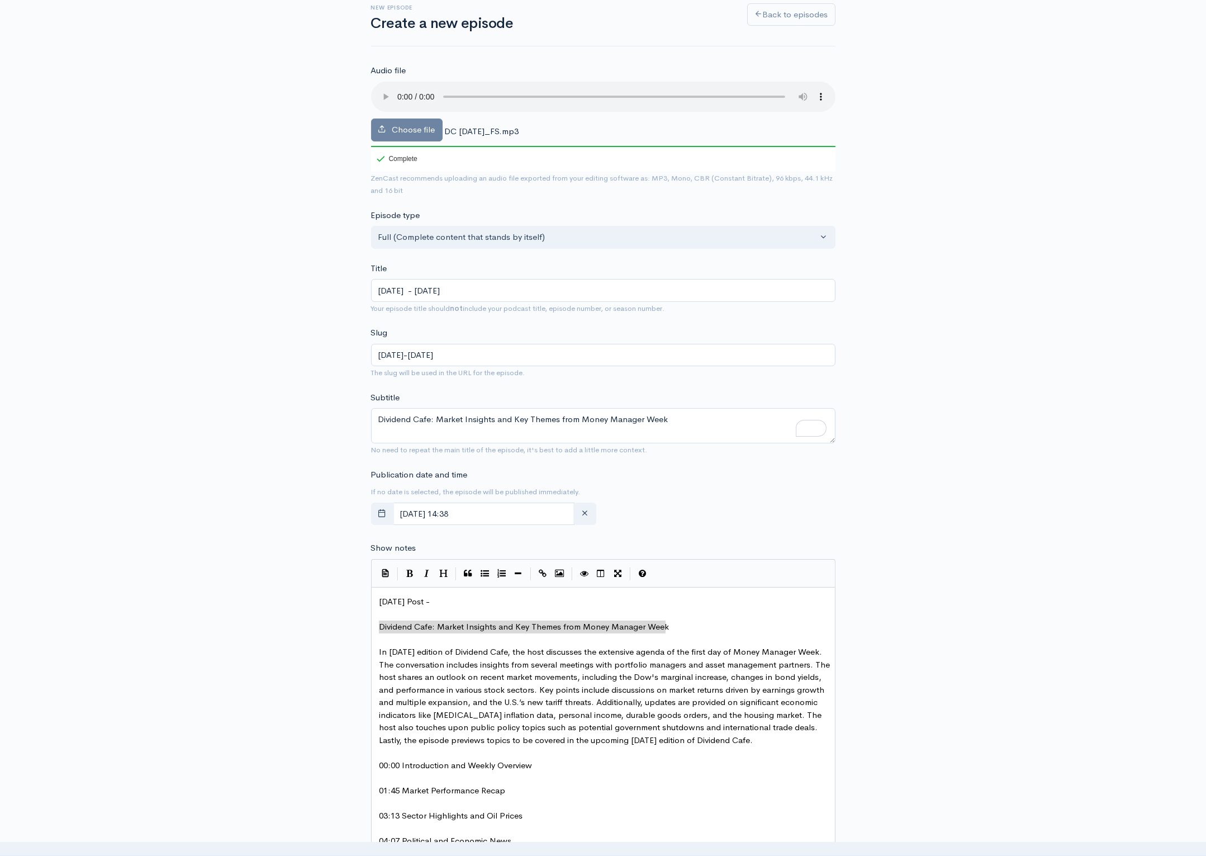
click at [467, 601] on pre "[DATE] Post -" at bounding box center [607, 601] width 460 height 13
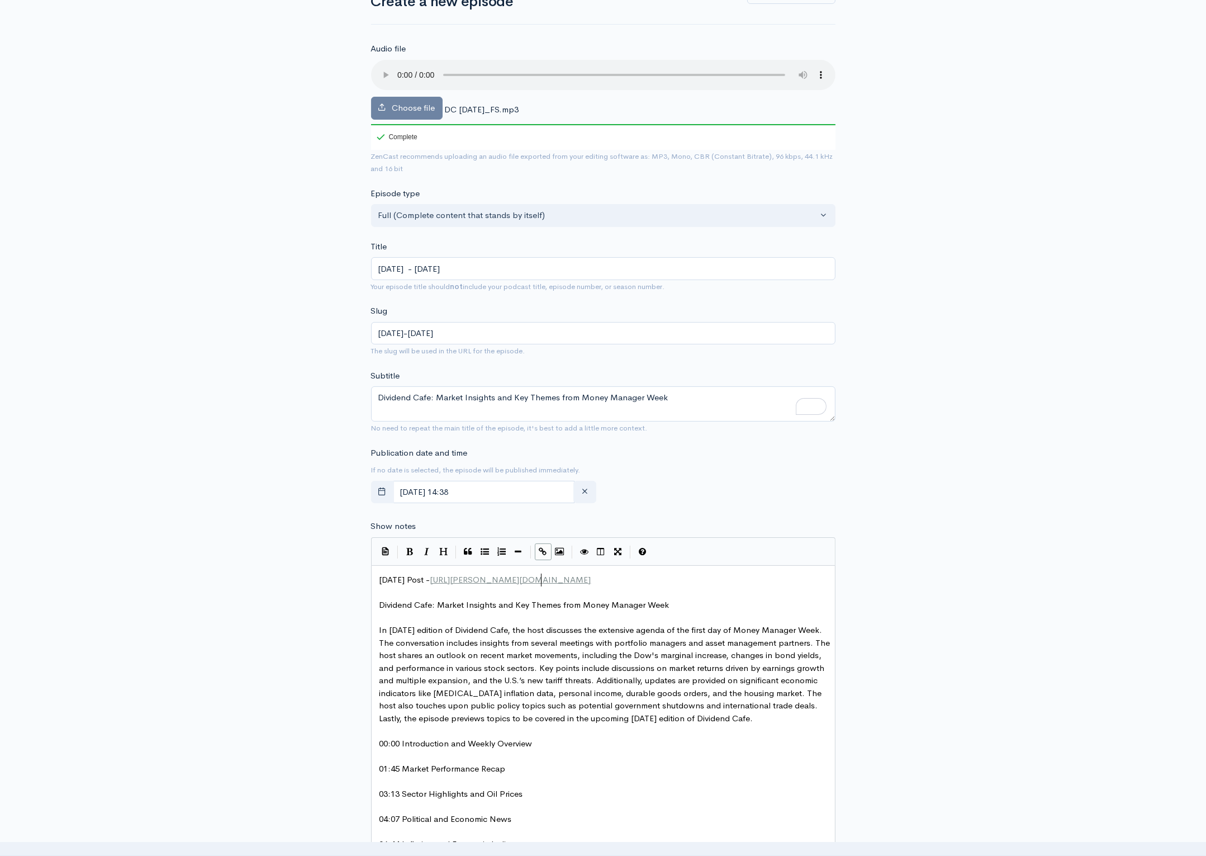
scroll to position [116, 0]
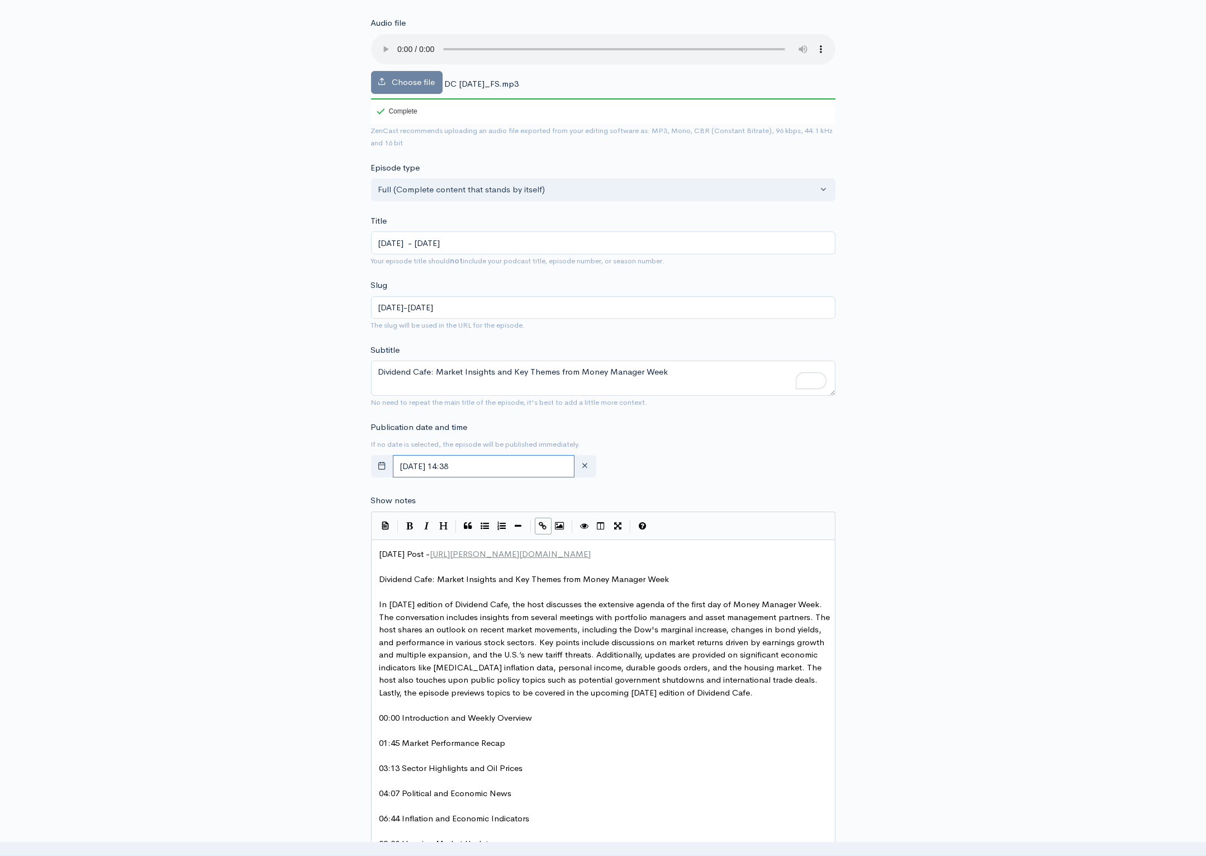
click at [518, 464] on input "[DATE] 14:38" at bounding box center [484, 466] width 182 height 23
click at [1120, 309] on div "New episode Create a new episode Back to episodes Audio file Choose file DC [DA…" at bounding box center [603, 630] width 1206 height 1417
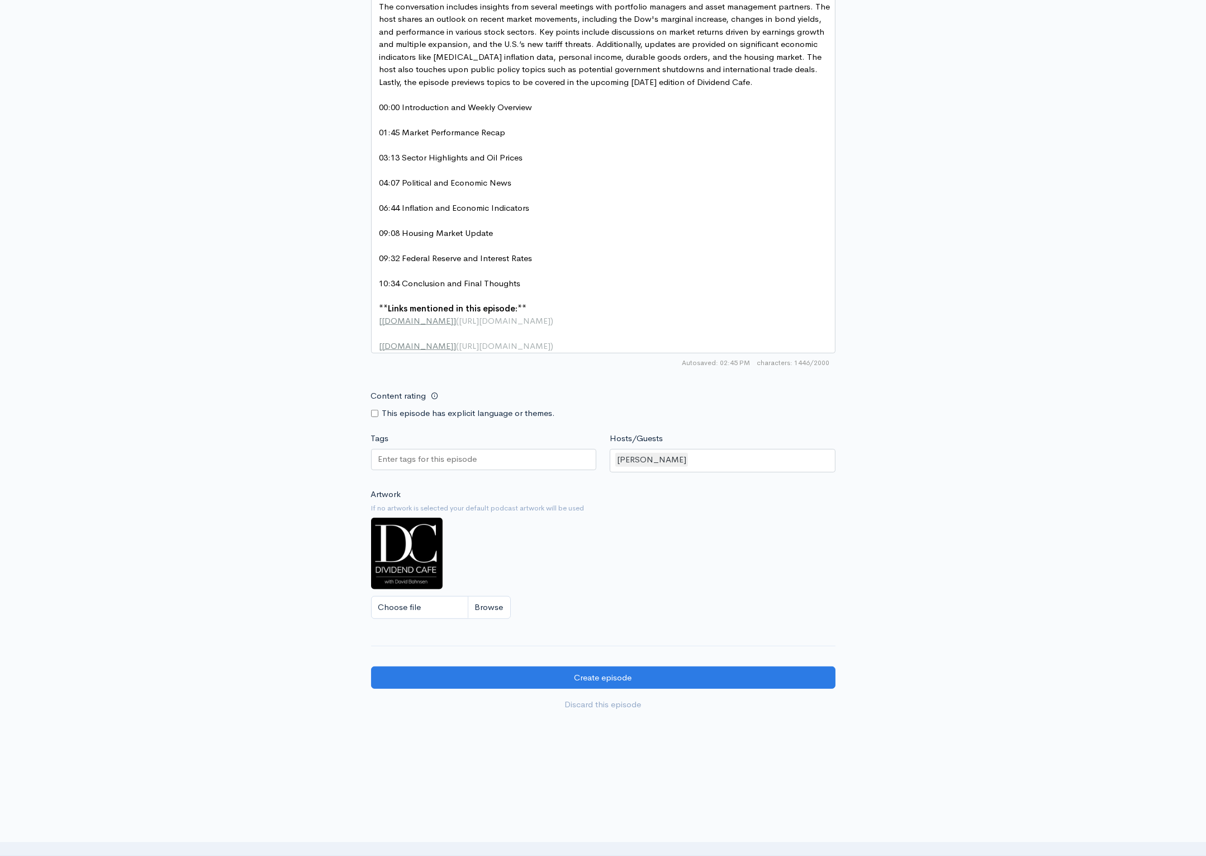
scroll to position [733, 0]
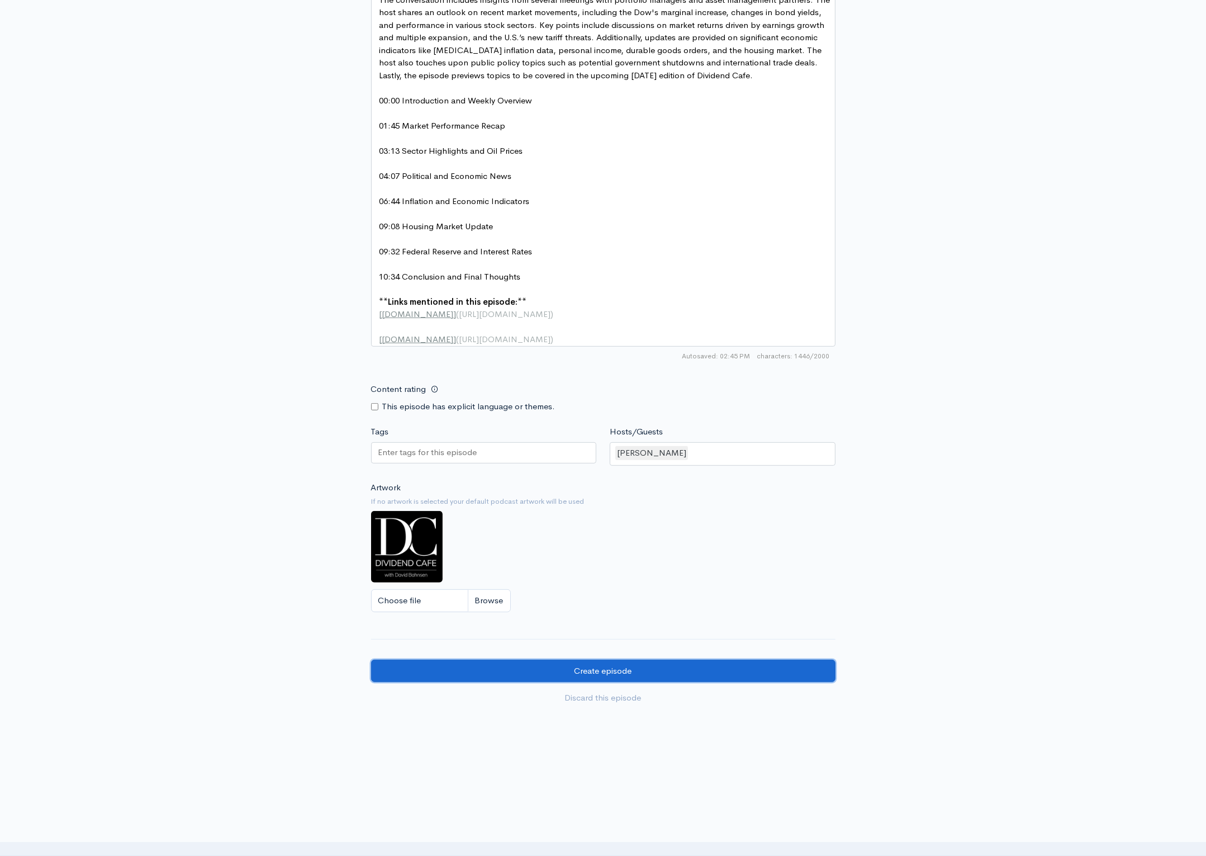
click at [618, 680] on input "Create episode" at bounding box center [603, 671] width 464 height 23
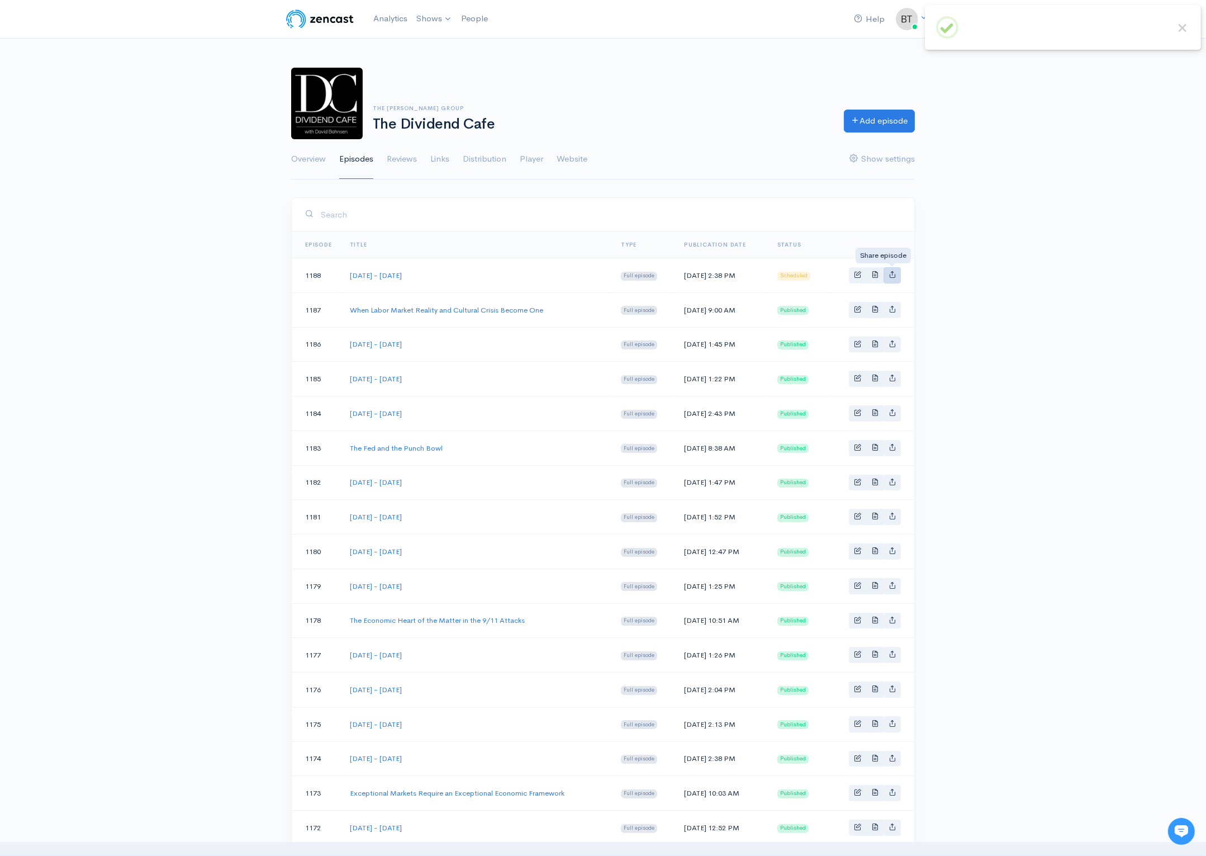
click at [895, 277] on icon "Basic example" at bounding box center [892, 274] width 7 height 7
type input "https://podcast.dividendcafe.com/episodes/monday-september-29-2025"
type input "https://dts.podtrac.com/redirect.mp3/media.zencast.fm/the-dividend-cafe-1/a2485…"
type input "<iframe src='https://share.zencast.fm/embed/episode/a2485618-71a8-4e93-9452-088…"
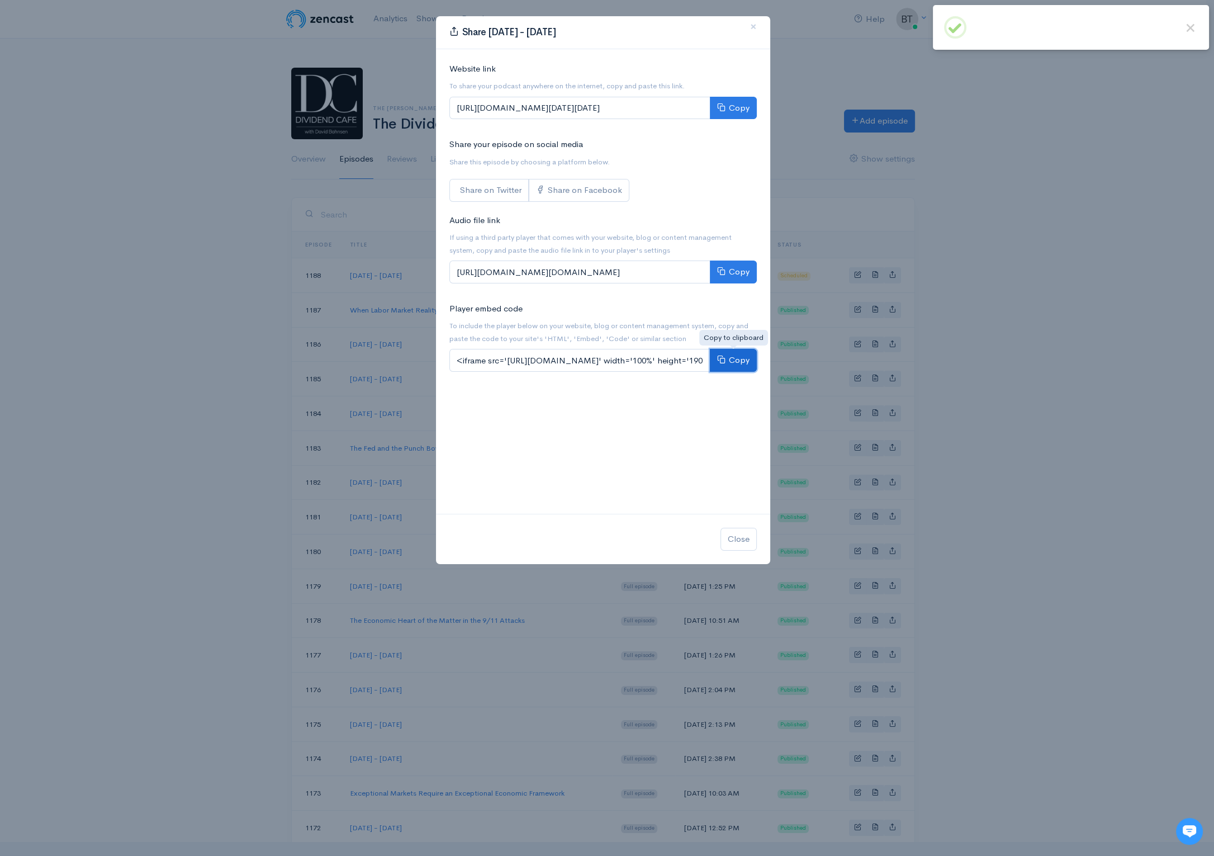
click at [736, 364] on button "Copy" at bounding box center [733, 360] width 47 height 23
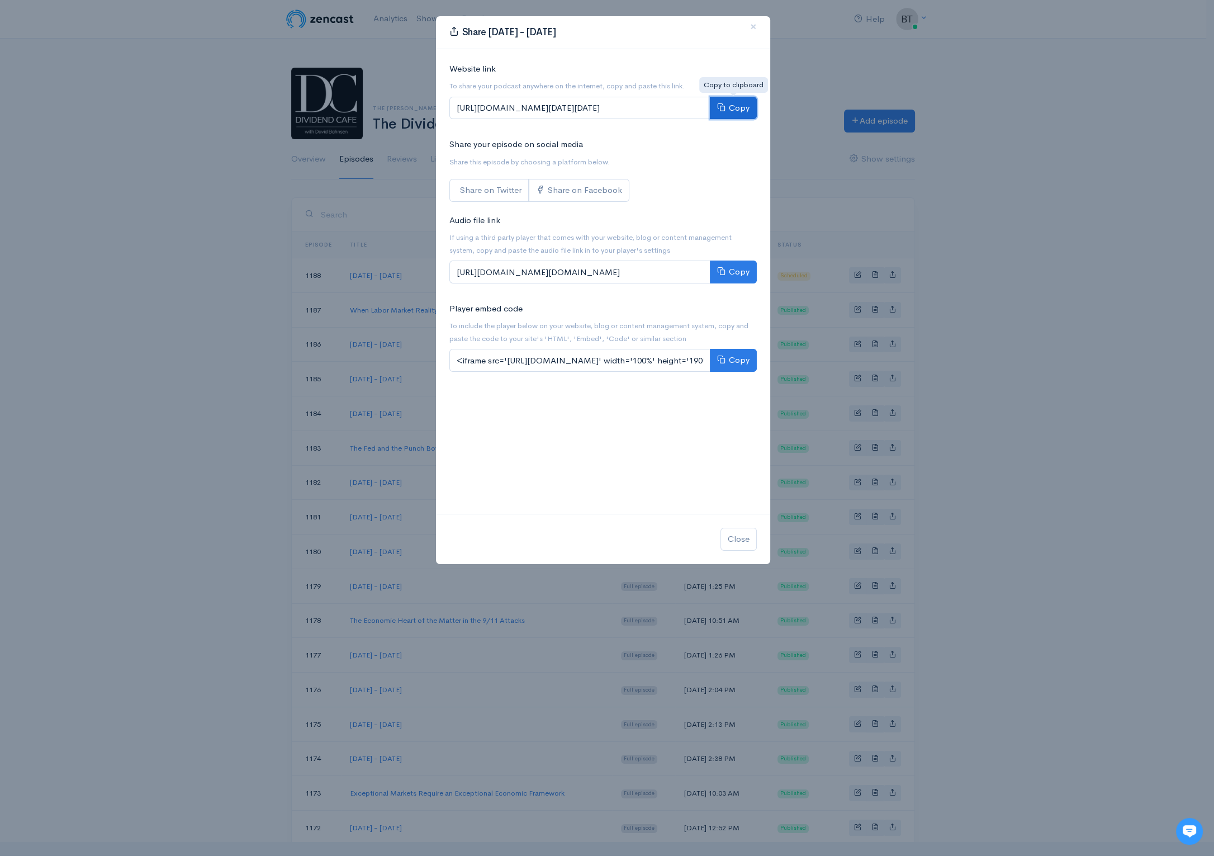
click at [734, 107] on button "Copy" at bounding box center [733, 108] width 47 height 23
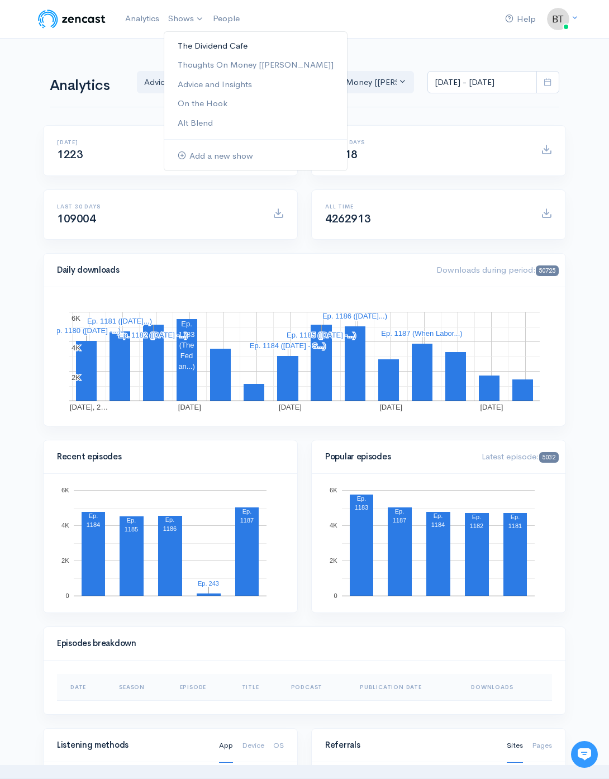
click at [195, 43] on link "The Dividend Cafe" at bounding box center [255, 46] width 183 height 20
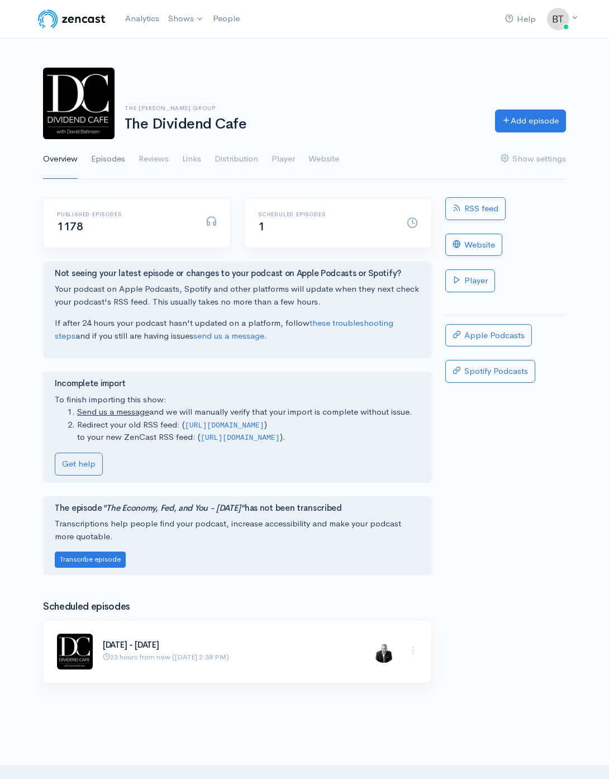
click at [109, 156] on link "Episodes" at bounding box center [108, 159] width 34 height 40
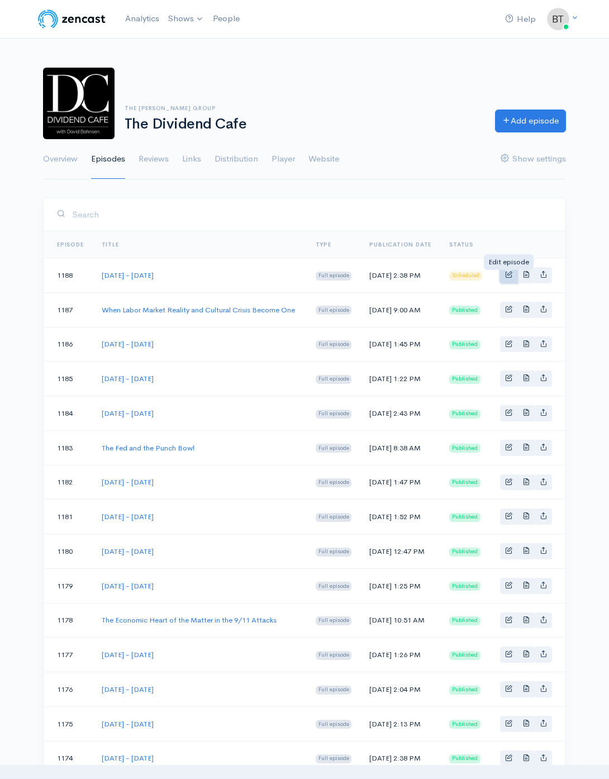
click at [510, 277] on span "Basic example" at bounding box center [508, 274] width 7 height 7
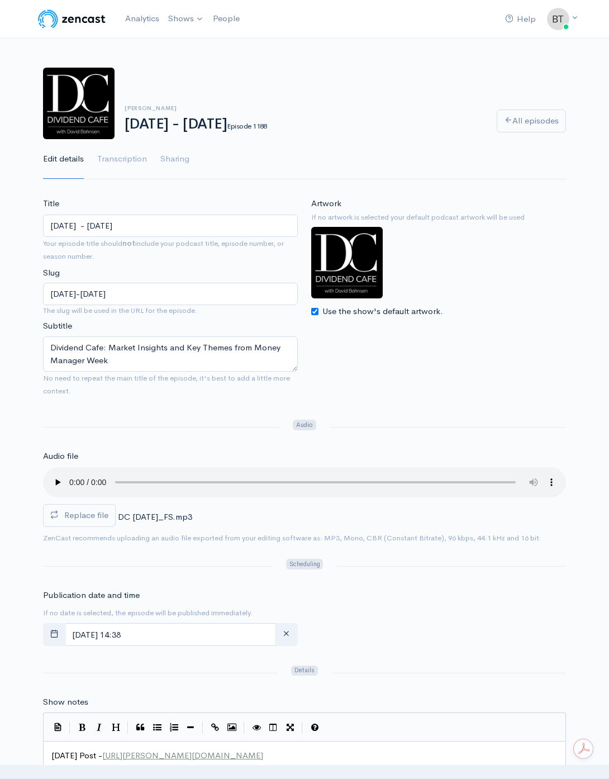
scroll to position [89, 0]
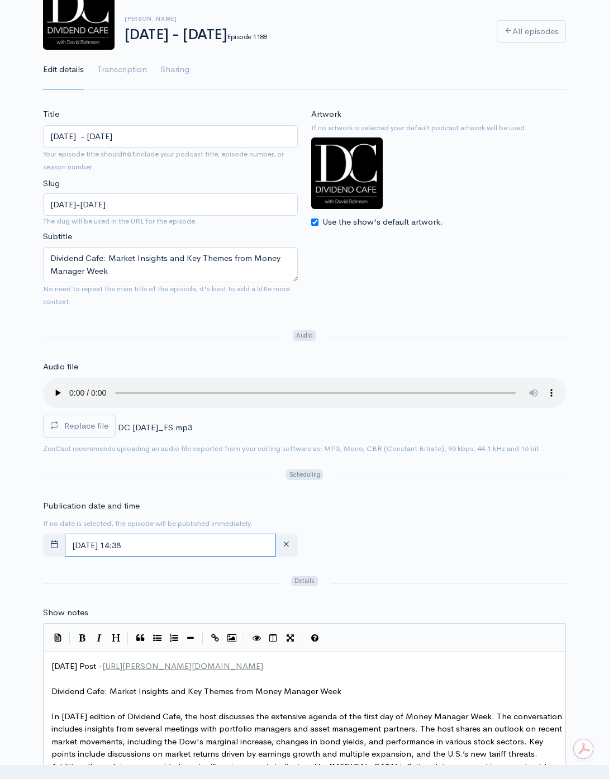
click at [200, 548] on input "[DATE] 14:38" at bounding box center [170, 545] width 211 height 23
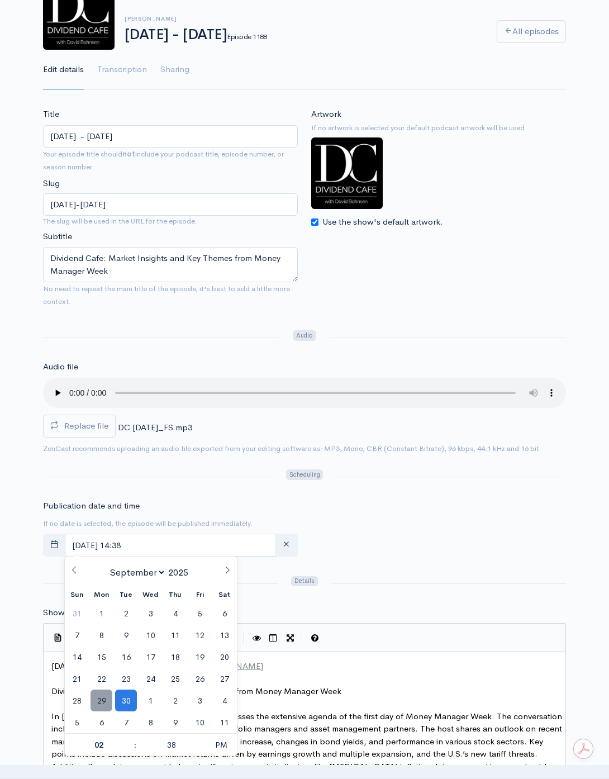
click at [105, 702] on span "29" at bounding box center [102, 701] width 22 height 22
type input "[DATE] 14:38"
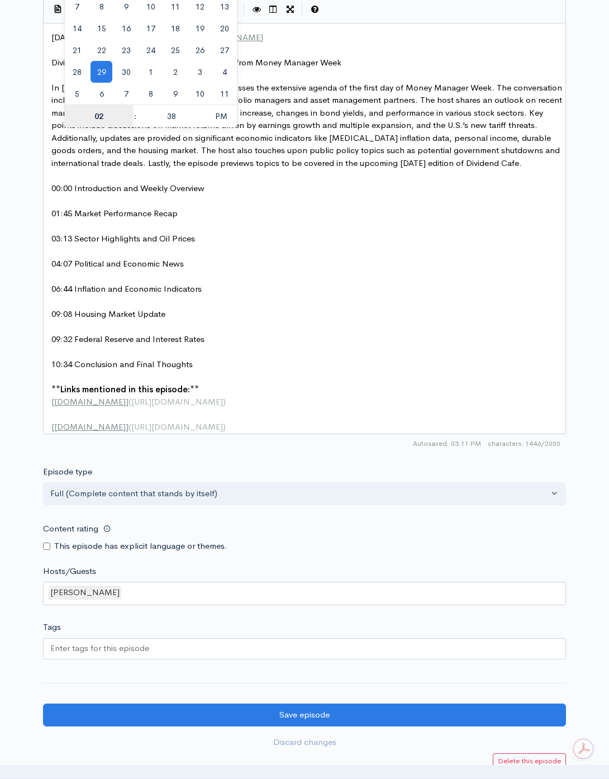
scroll to position [861, 0]
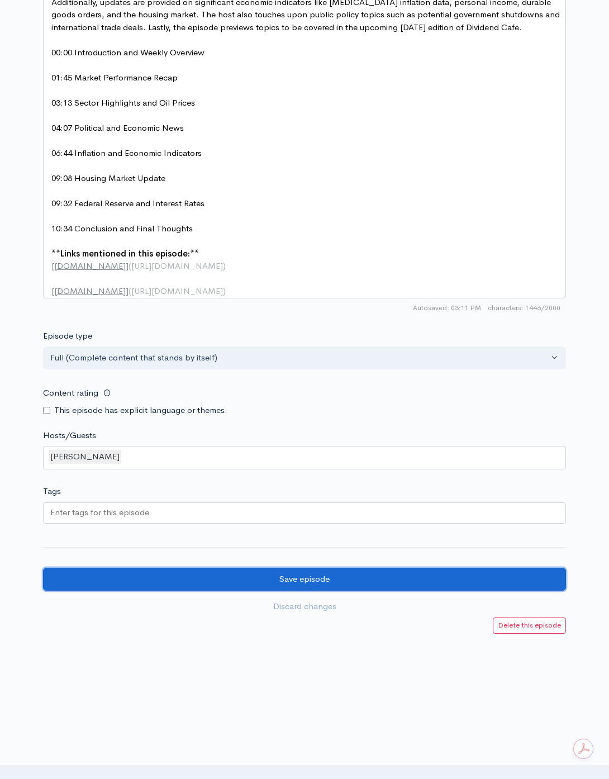
click at [244, 574] on input "Save episode" at bounding box center [304, 579] width 523 height 23
